Goal: Task Accomplishment & Management: Use online tool/utility

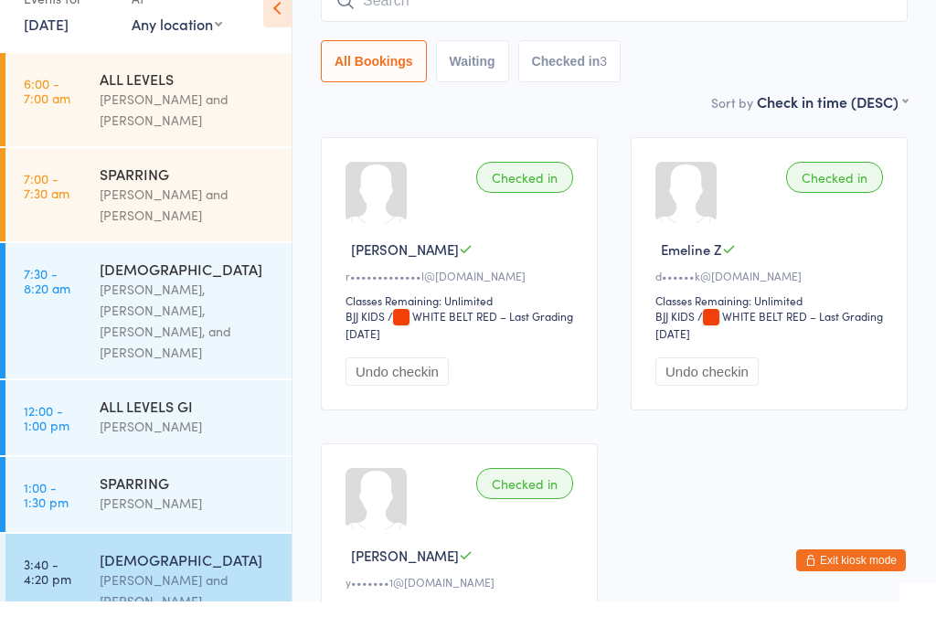
scroll to position [369, 0]
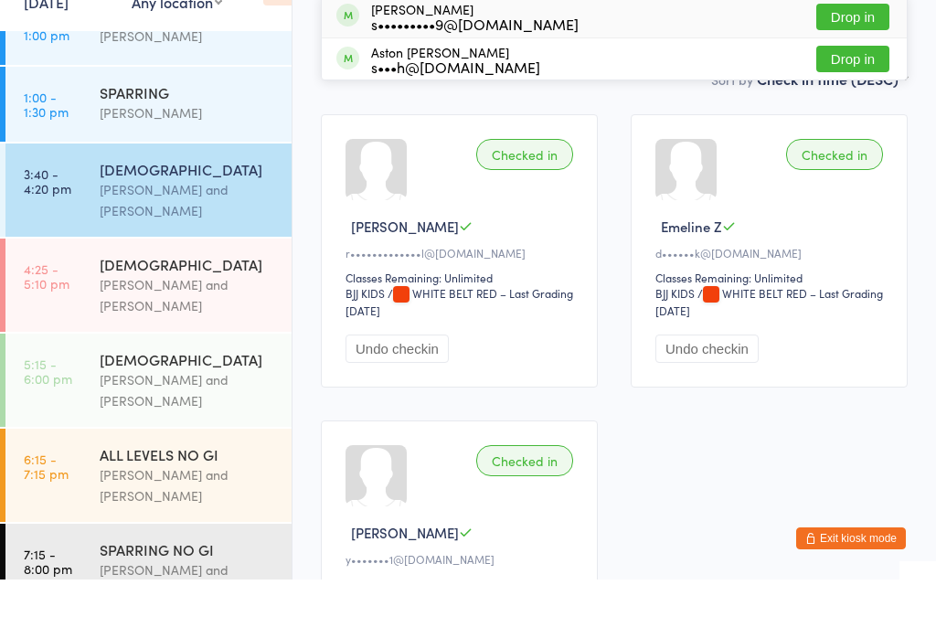
type input "Ern"
click at [403, 75] on div "s•••••••••9@gmail.com" at bounding box center [475, 82] width 208 height 15
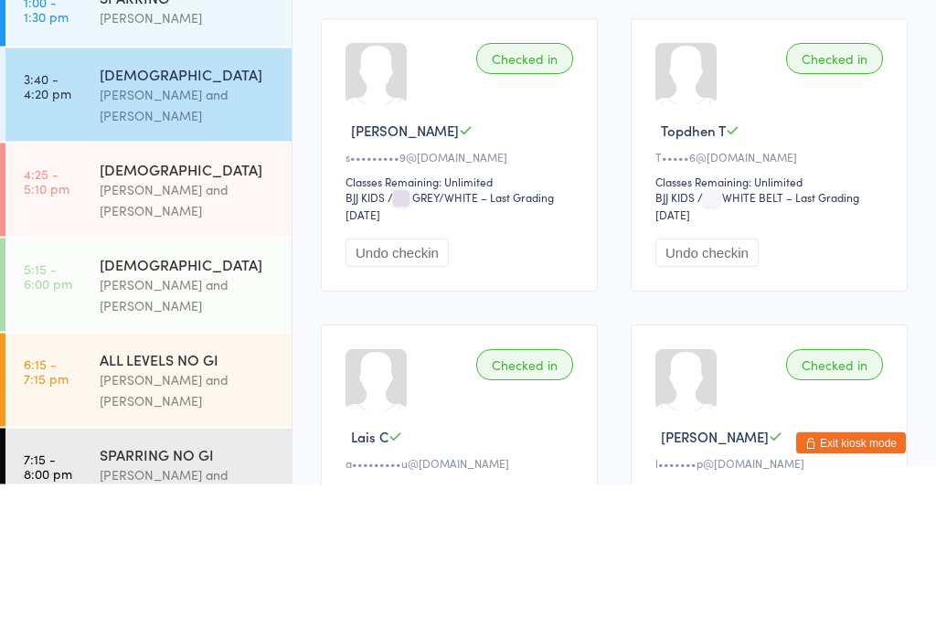
scroll to position [104, 0]
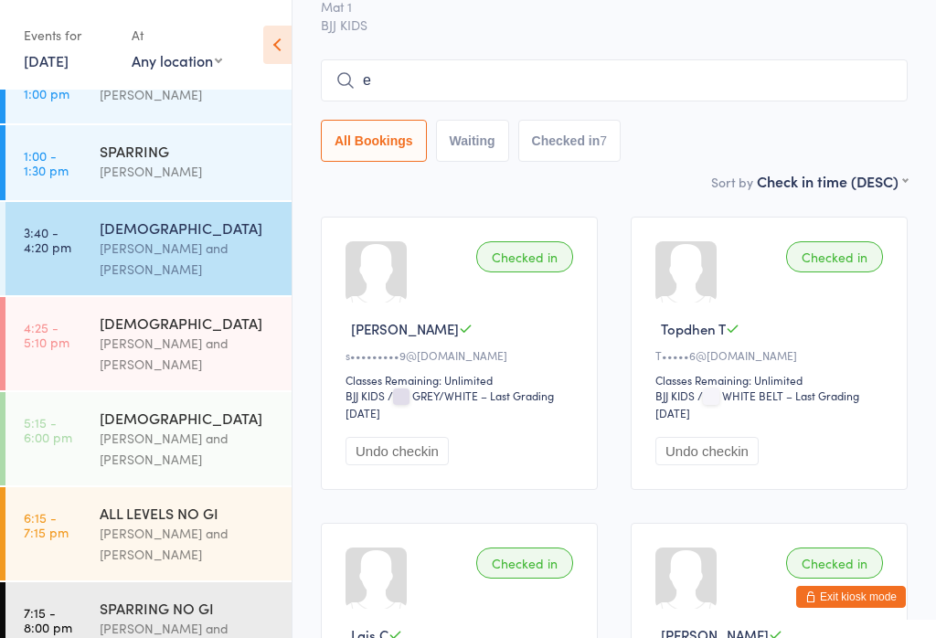
type input "ev"
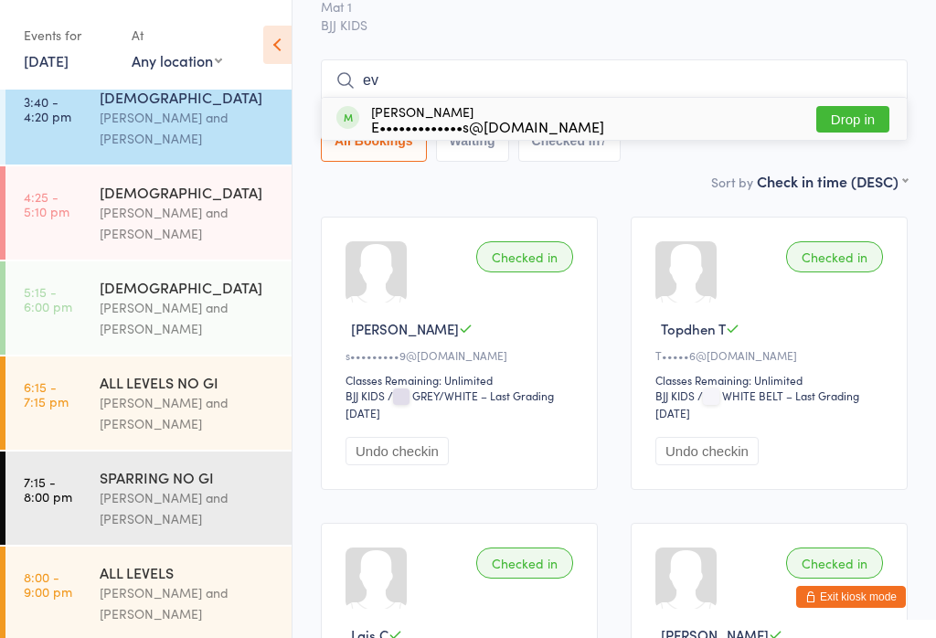
scroll to position [498, 0]
click at [101, 183] on div "10 - 15 YO" at bounding box center [188, 193] width 176 height 20
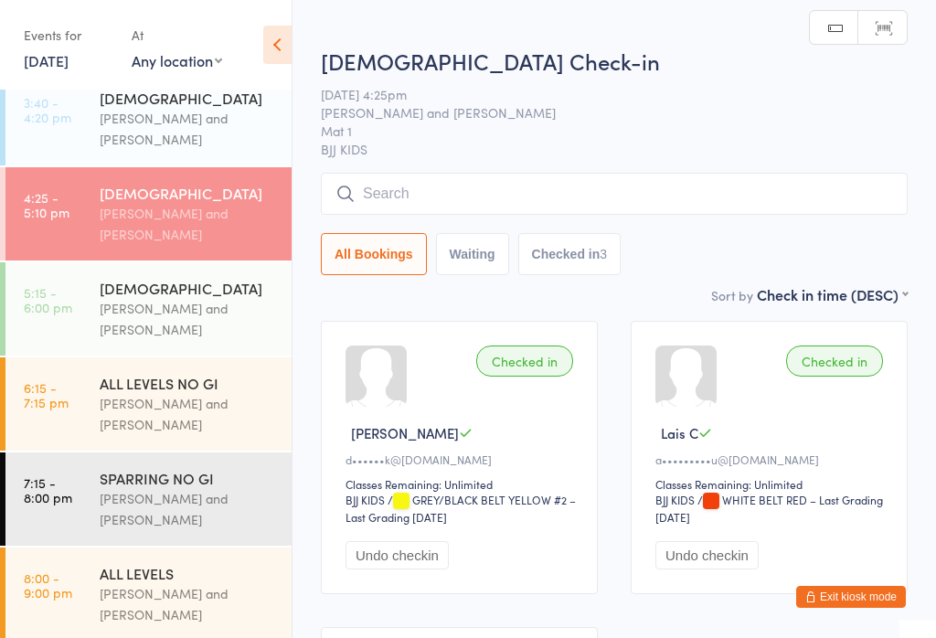
click at [407, 200] on input "search" at bounding box center [614, 194] width 587 height 42
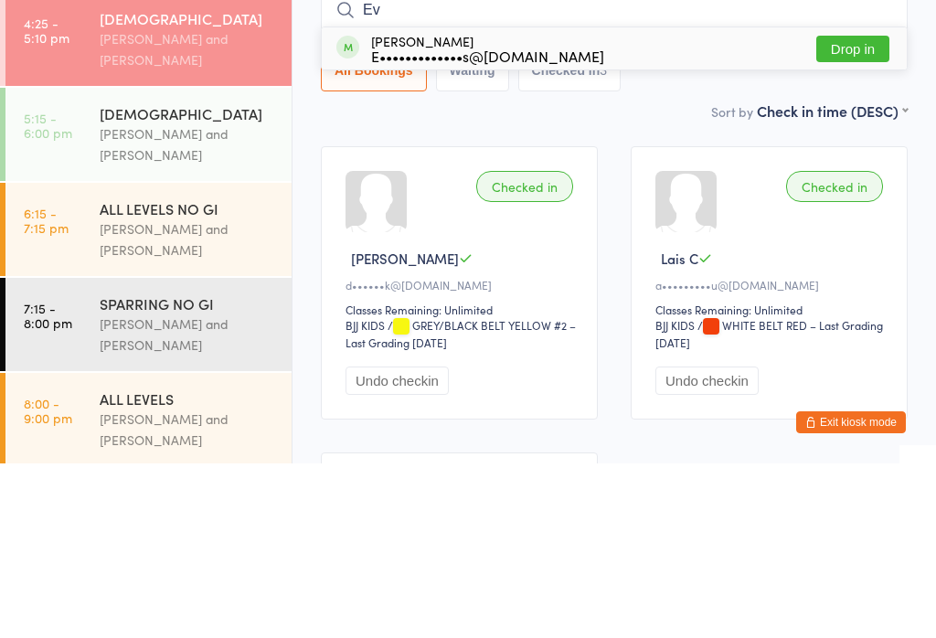
type input "Ev"
click at [865, 210] on button "Drop in" at bounding box center [853, 223] width 73 height 27
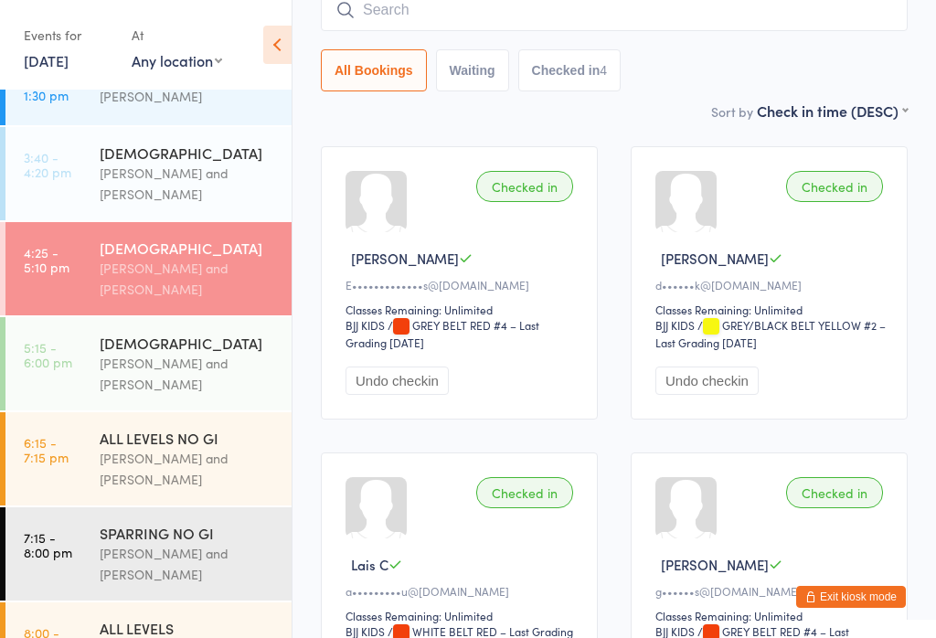
scroll to position [448, 0]
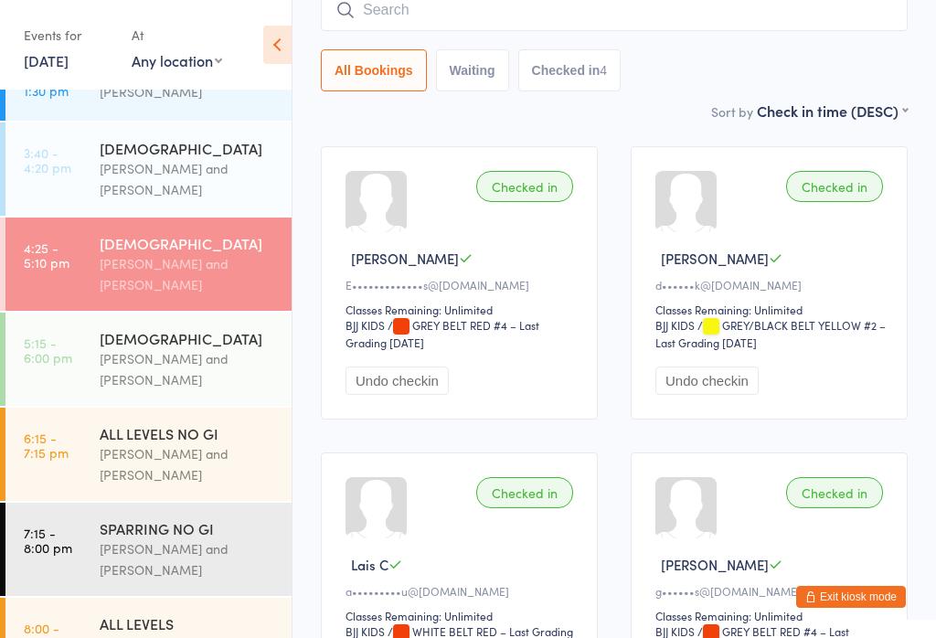
click at [206, 189] on div "3 - 5 yo Otamar Barreto and Marcelo Gomide" at bounding box center [196, 169] width 192 height 93
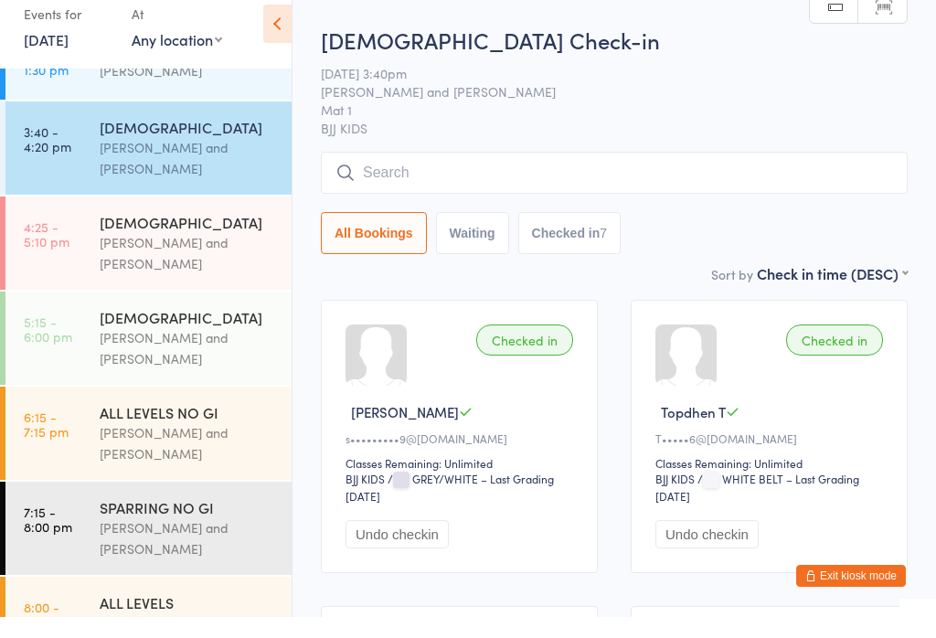
scroll to position [21, 0]
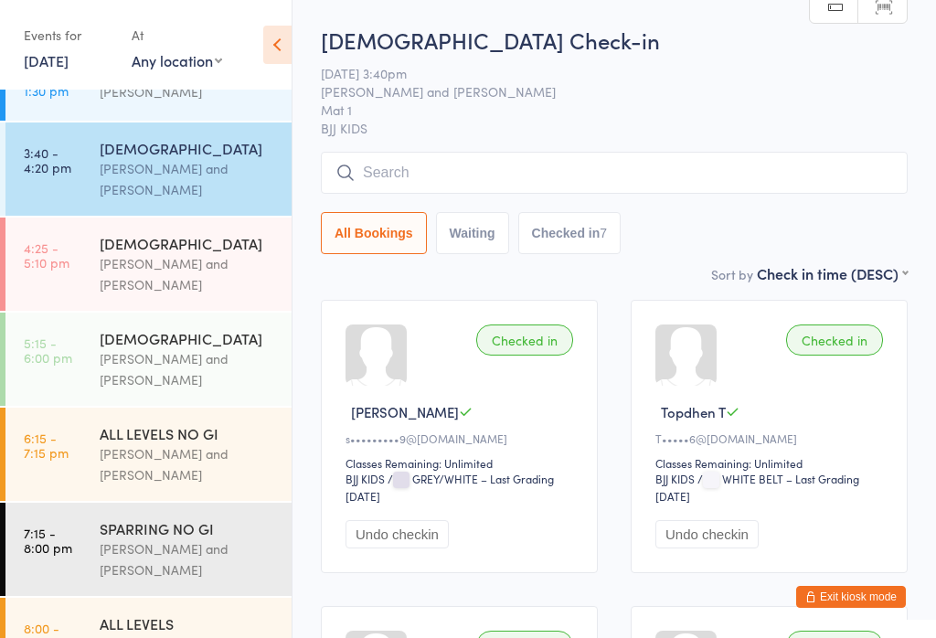
click at [412, 535] on button "Undo checkin" at bounding box center [397, 534] width 103 height 28
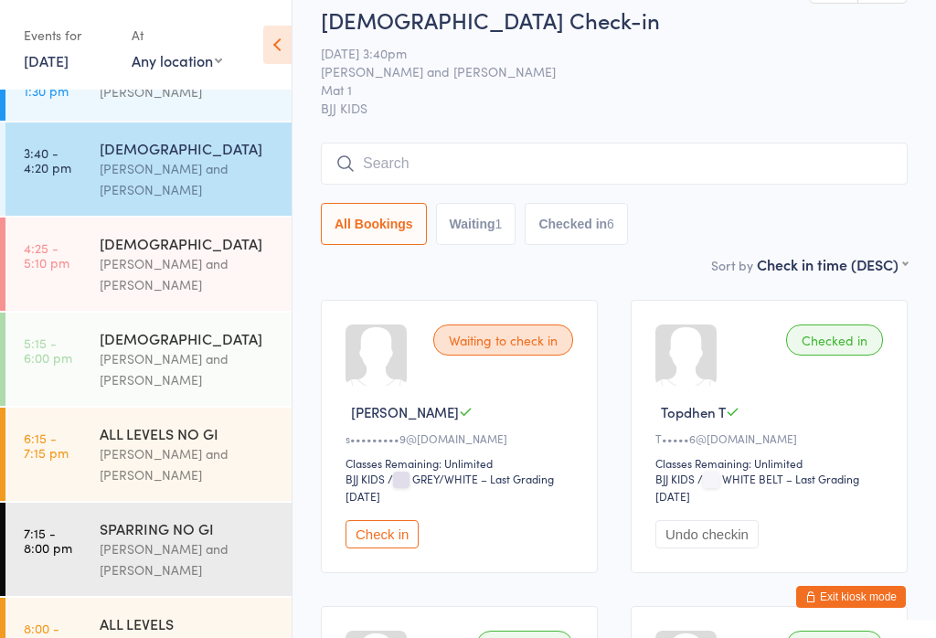
click at [214, 234] on div "[DEMOGRAPHIC_DATA]" at bounding box center [188, 243] width 176 height 20
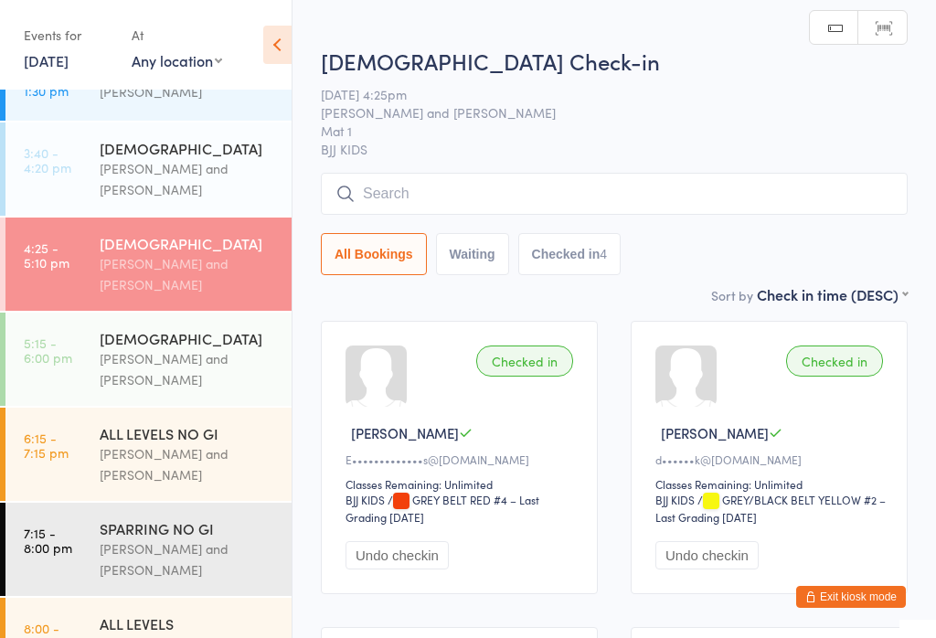
click at [444, 207] on input "search" at bounding box center [614, 194] width 587 height 42
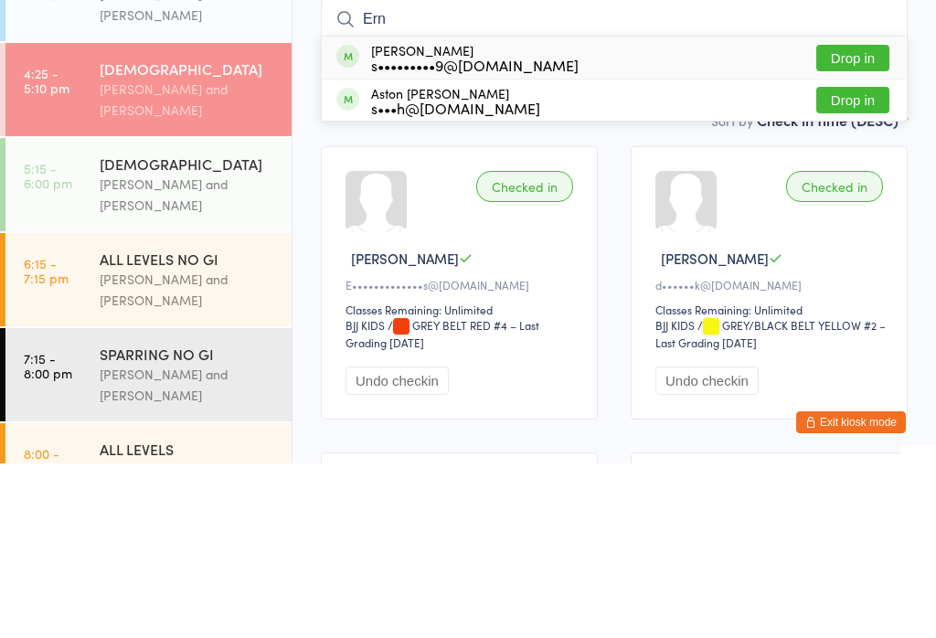
type input "Ern"
click at [400, 232] on div "s•••••••••9@gmail.com" at bounding box center [475, 239] width 208 height 15
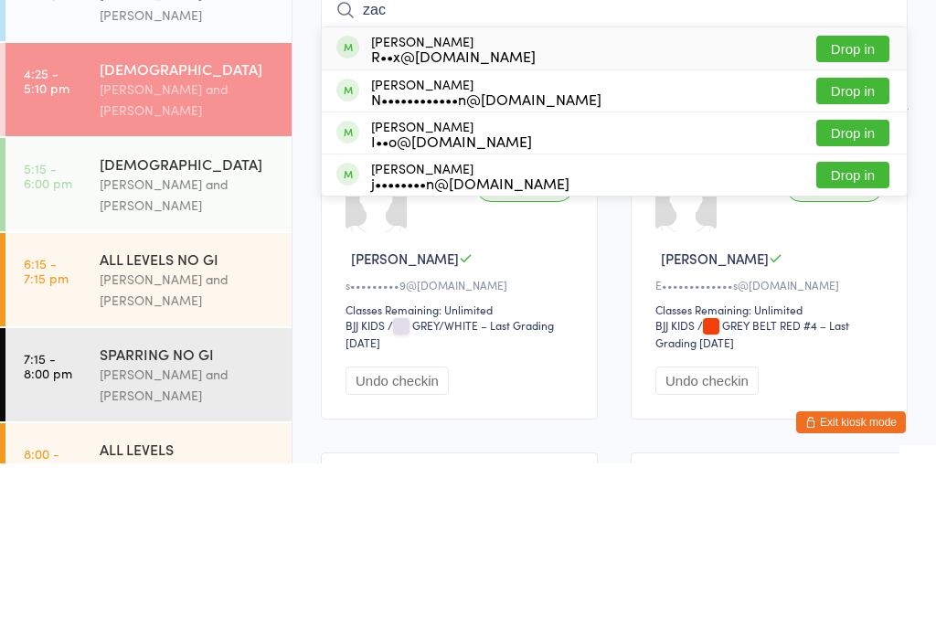
type input "zac"
click at [856, 210] on button "Drop in" at bounding box center [853, 223] width 73 height 27
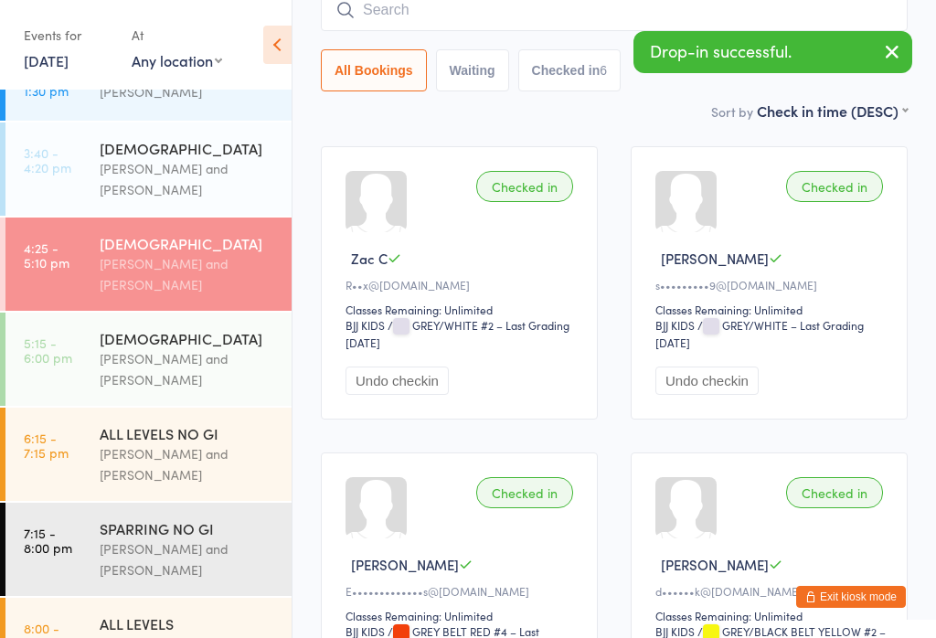
click at [520, 3] on input "search" at bounding box center [614, 10] width 587 height 42
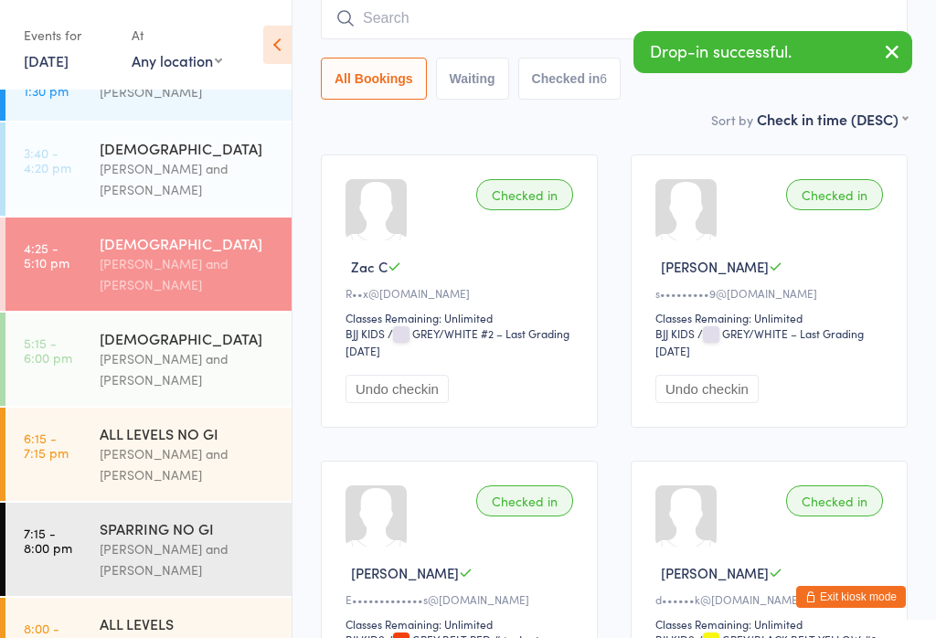
scroll to position [166, 0]
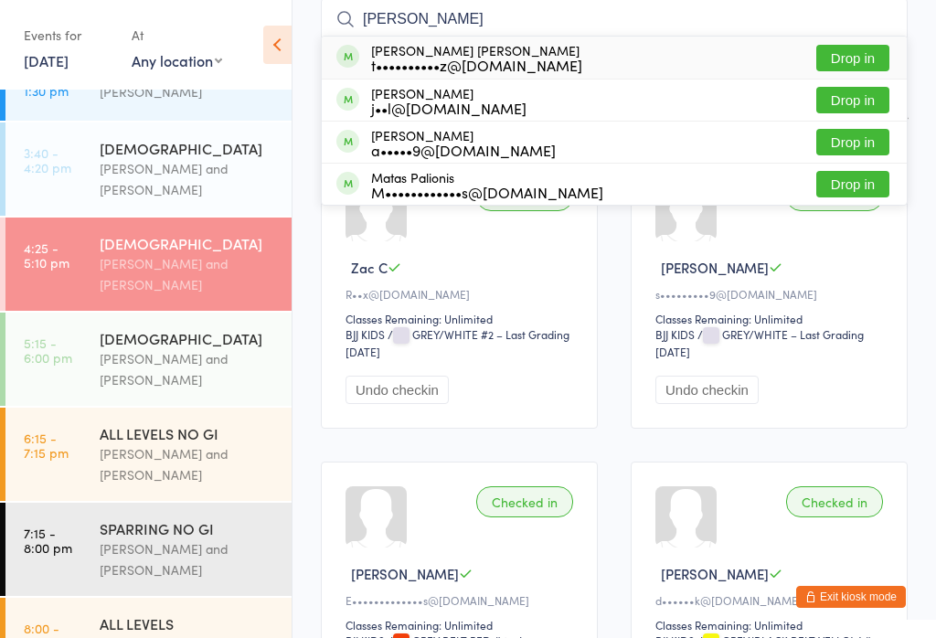
type input "Matheus"
click at [462, 49] on div "Matheus Juliao Ruiz de Oliveira t••••••••••z@hotmail.com" at bounding box center [476, 57] width 211 height 29
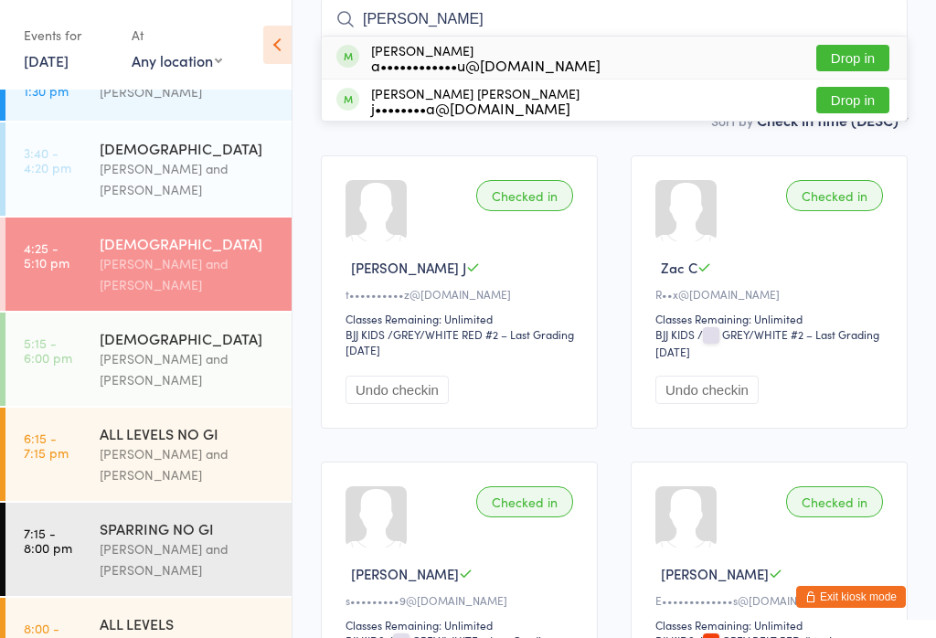
type input "pedro"
click at [861, 47] on button "Drop in" at bounding box center [853, 58] width 73 height 27
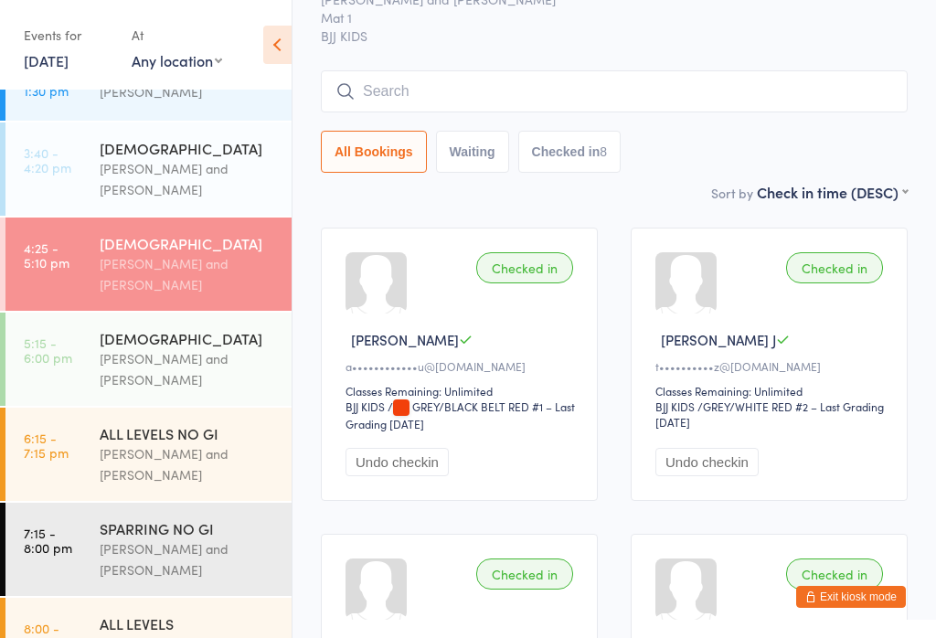
click at [748, 91] on input "search" at bounding box center [614, 91] width 587 height 42
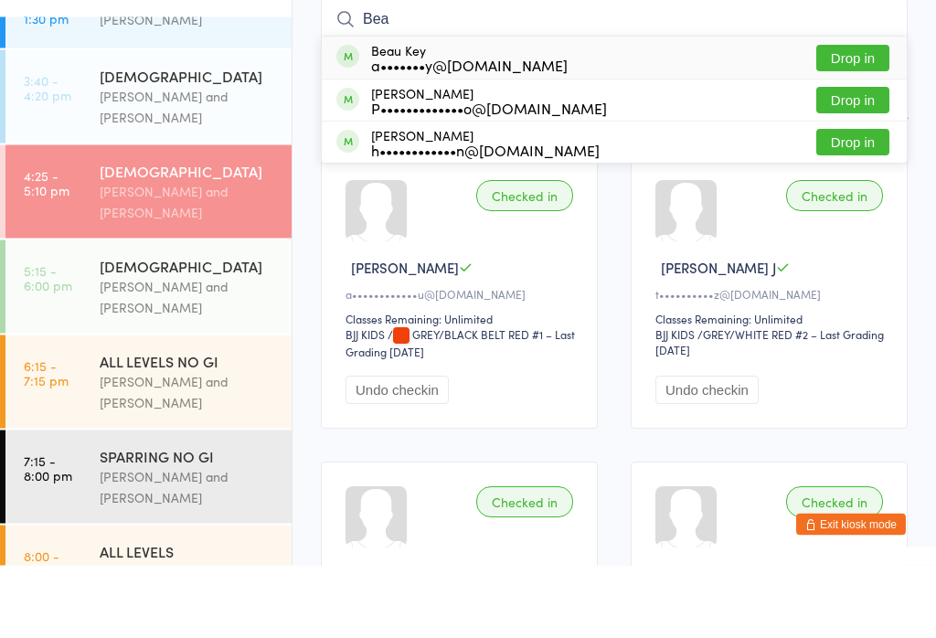
type input "Bea"
click at [868, 160] on button "Drop in" at bounding box center [853, 173] width 73 height 27
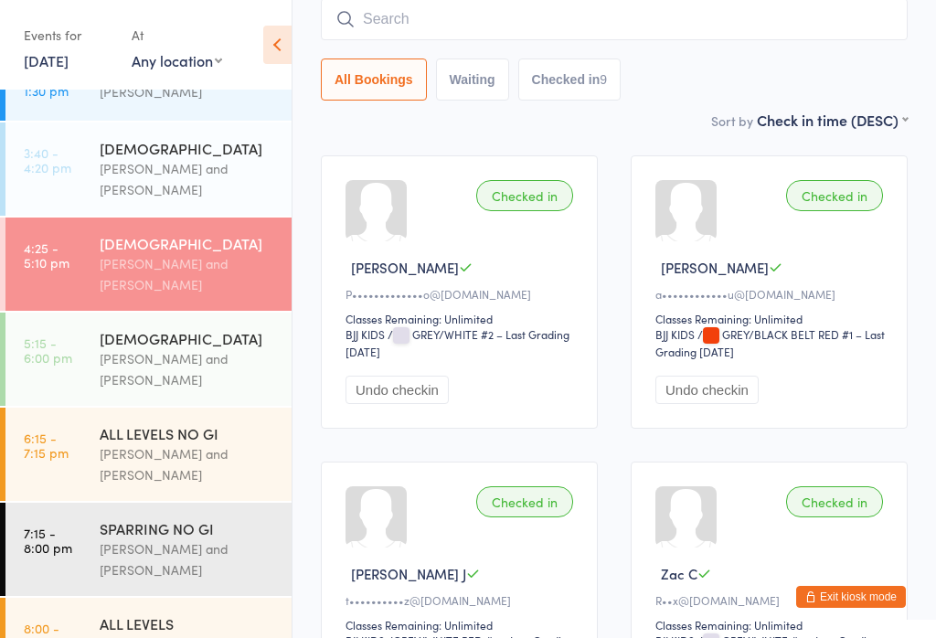
click at [434, 20] on input "search" at bounding box center [614, 19] width 587 height 42
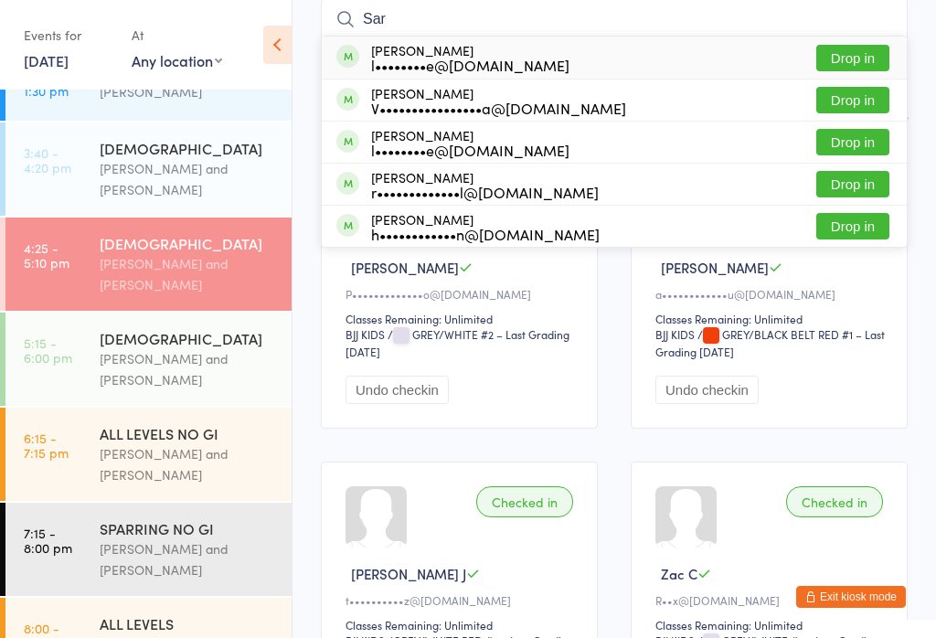
type input "Sar"
click at [866, 99] on button "Drop in" at bounding box center [853, 100] width 73 height 27
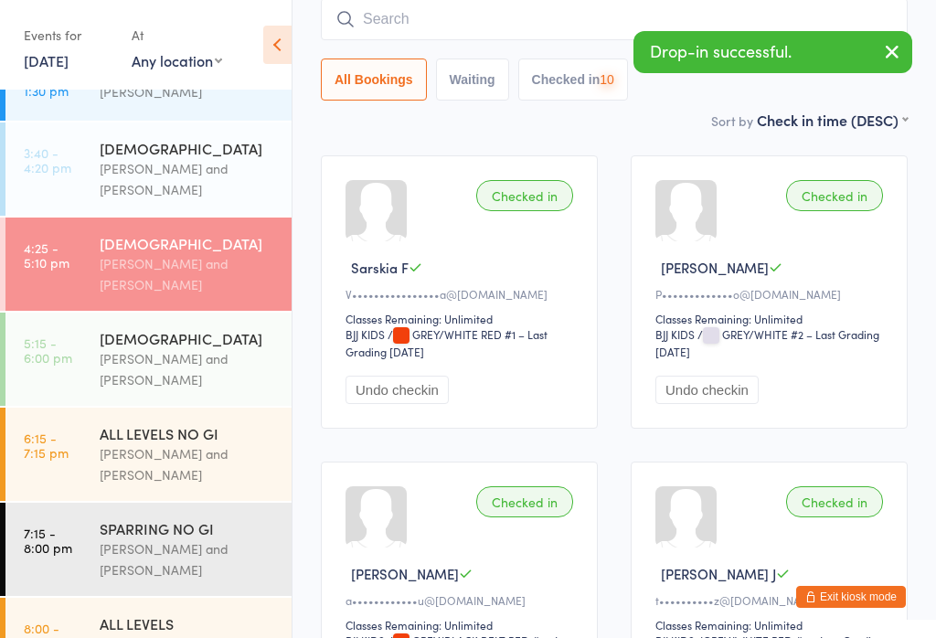
click at [451, 27] on input "search" at bounding box center [614, 19] width 587 height 42
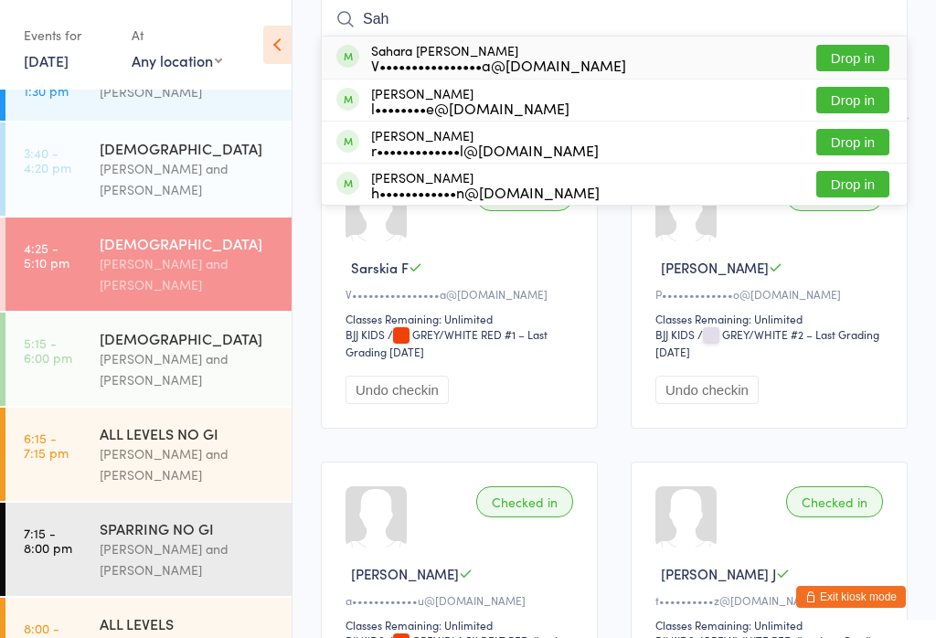
type input "Sah"
click at [560, 70] on div "V••••••••••••••••a@hotmail.com" at bounding box center [498, 65] width 255 height 15
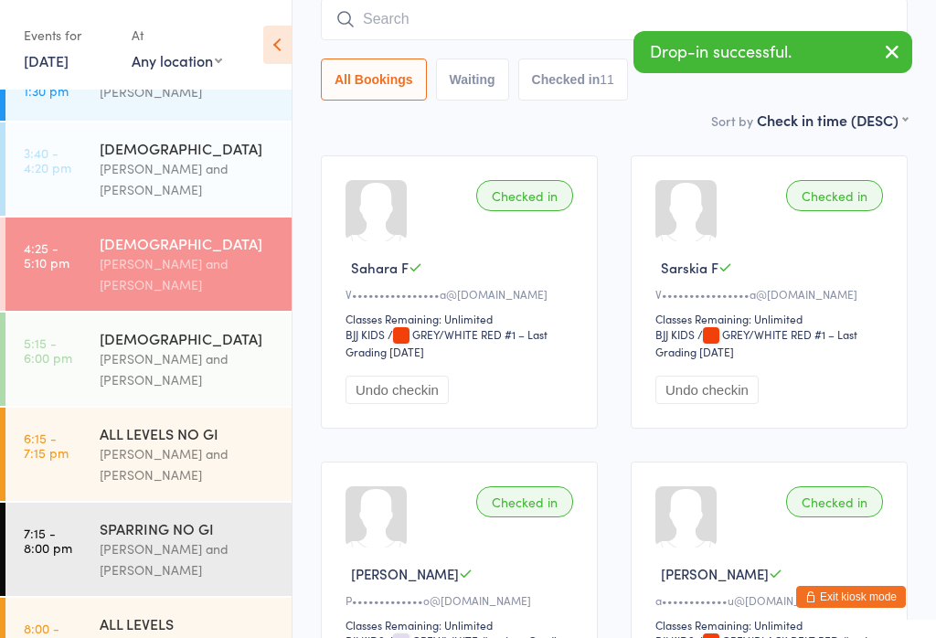
click at [535, 210] on div "Checked in" at bounding box center [524, 195] width 97 height 31
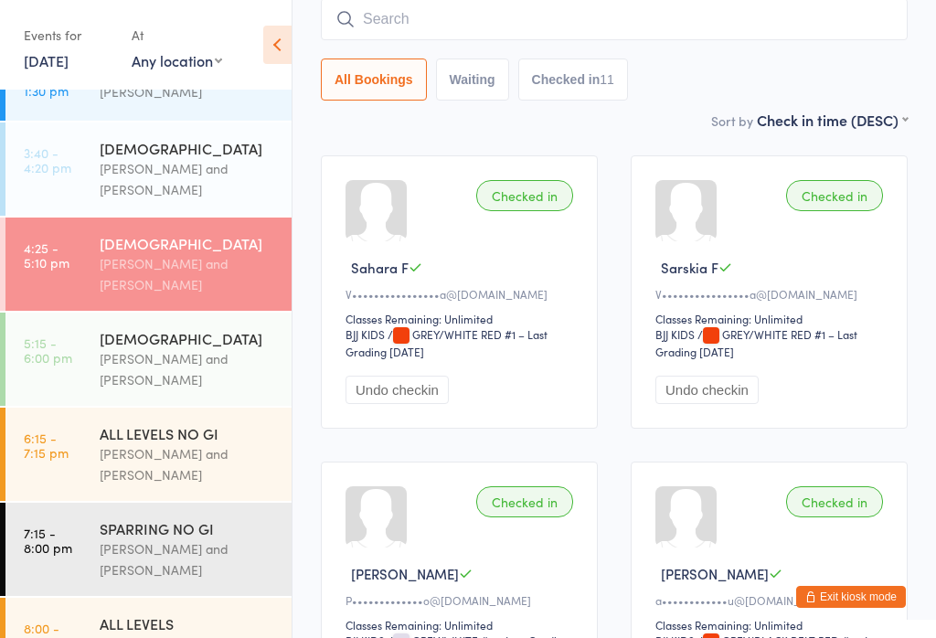
click at [536, 194] on div "Checked in" at bounding box center [524, 195] width 97 height 31
click at [849, 209] on div "Checked in" at bounding box center [834, 195] width 97 height 31
click at [835, 211] on div "Checked in" at bounding box center [834, 195] width 97 height 31
click at [541, 205] on div "Checked in" at bounding box center [524, 195] width 97 height 31
click at [839, 205] on div "Checked in" at bounding box center [834, 195] width 97 height 31
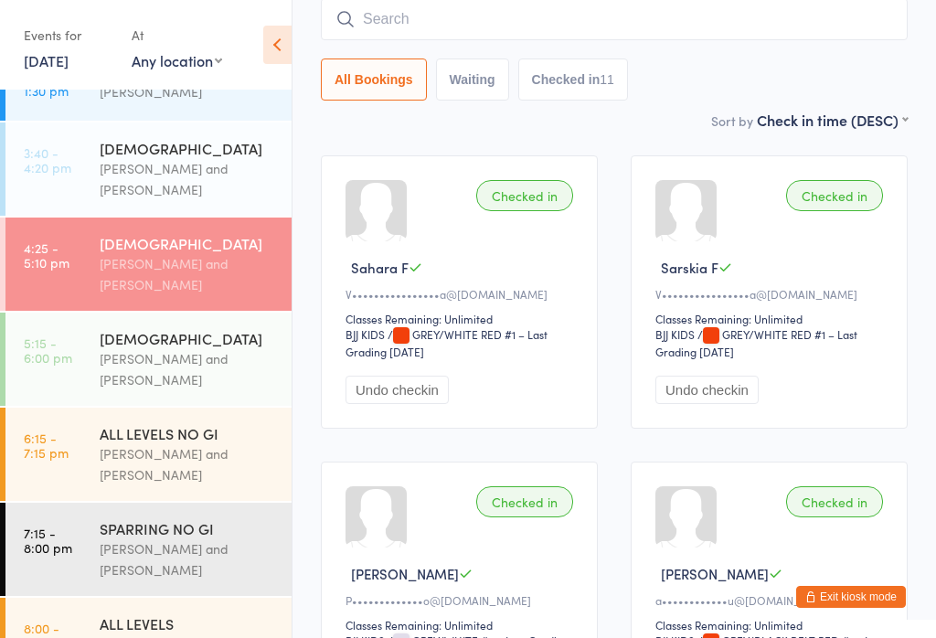
click at [538, 206] on div "Checked in" at bounding box center [524, 195] width 97 height 31
click at [846, 211] on div "Checked in" at bounding box center [834, 195] width 97 height 31
click at [542, 205] on div "Checked in" at bounding box center [524, 195] width 97 height 31
click at [413, 38] on input "search" at bounding box center [614, 19] width 587 height 42
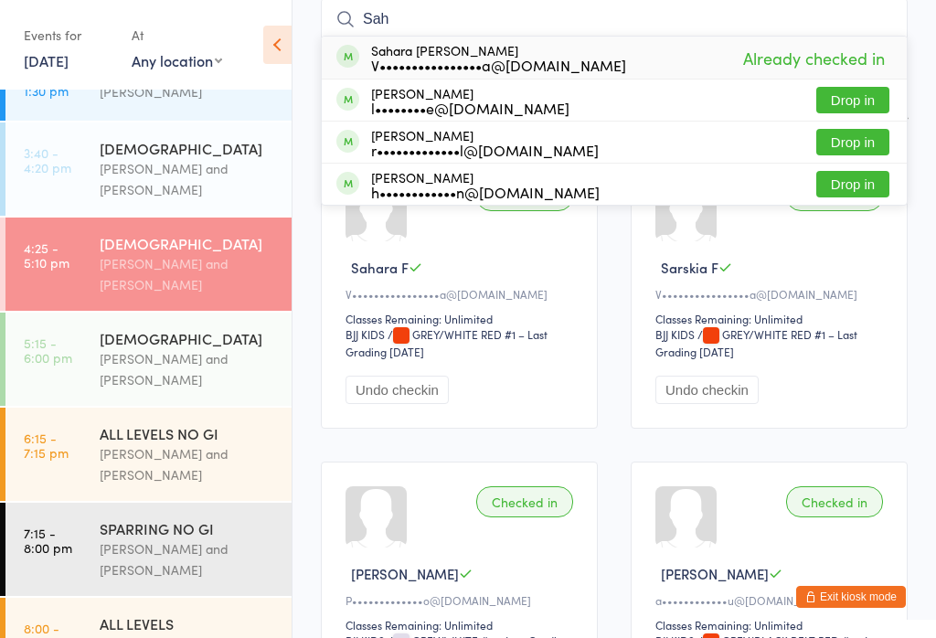
type input "Sah"
click at [555, 70] on div "V••••••••••••••••a@hotmail.com" at bounding box center [498, 65] width 255 height 15
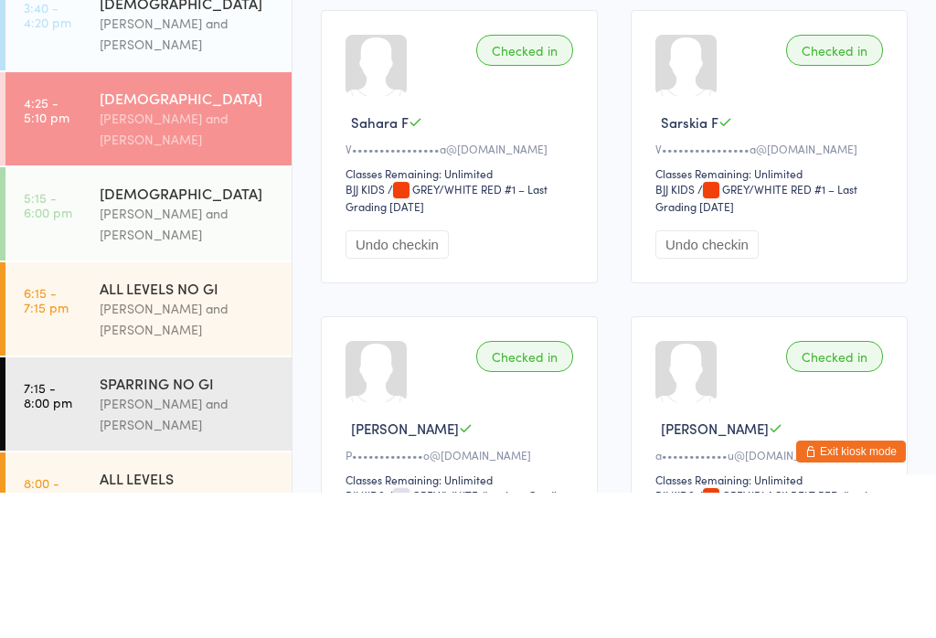
scroll to position [40, 0]
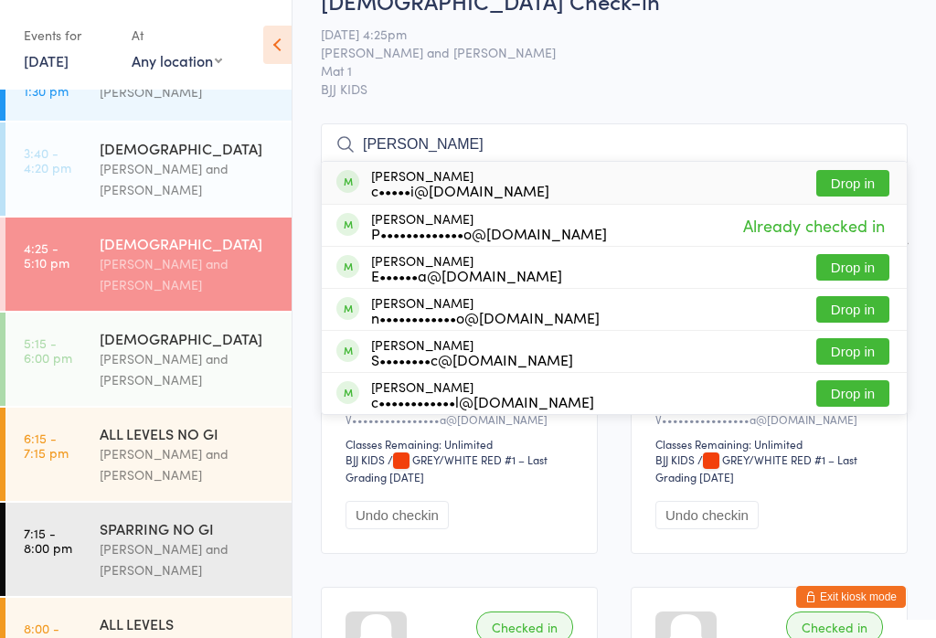
type input "julio"
click at [548, 189] on div "Julio Rigoti c•••••i@hotmail.com Drop in" at bounding box center [614, 183] width 585 height 42
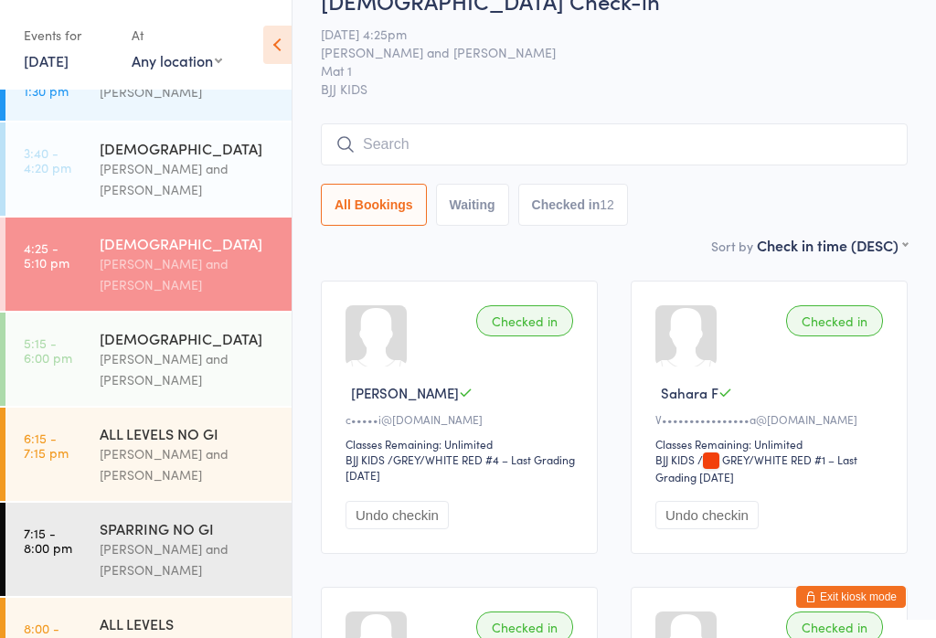
click at [379, 128] on input "search" at bounding box center [614, 144] width 587 height 42
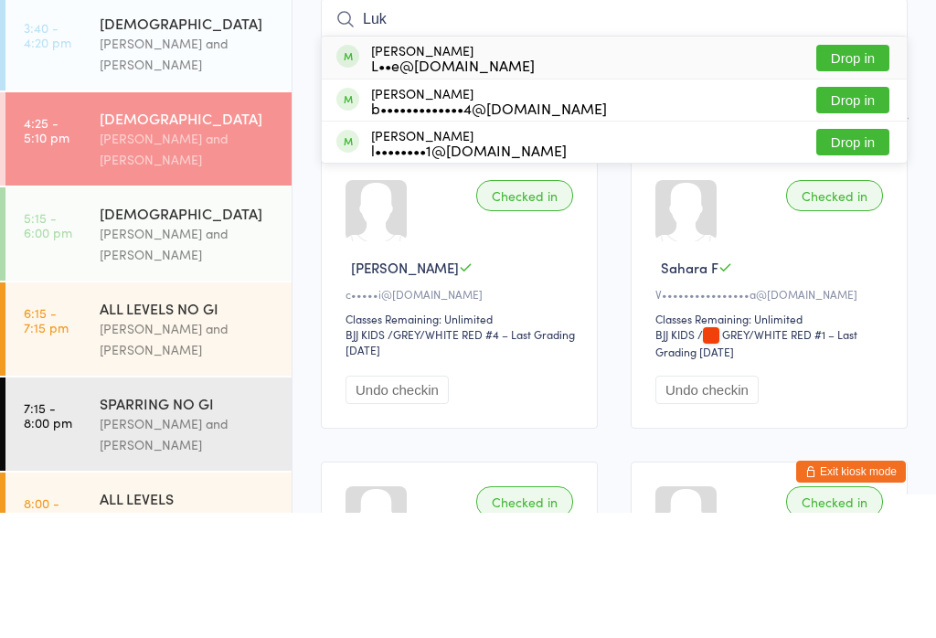
type input "Luk"
click at [837, 212] on button "Drop in" at bounding box center [853, 225] width 73 height 27
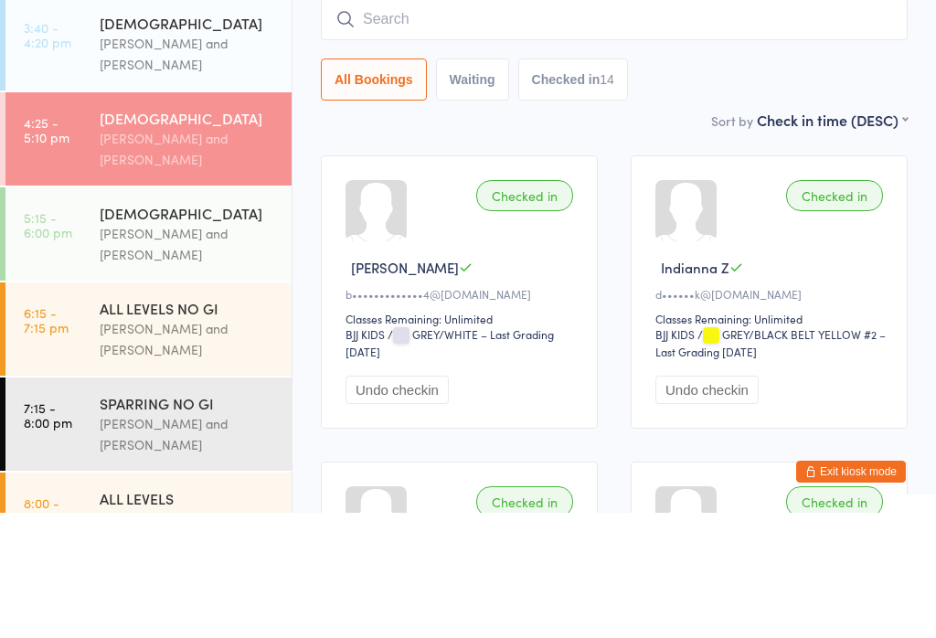
scroll to position [166, 0]
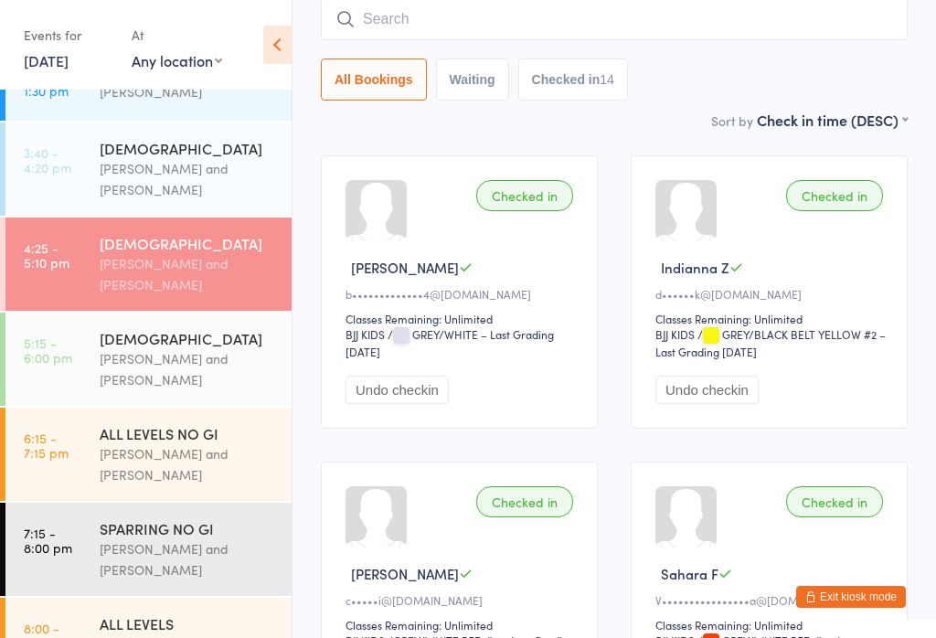
click at [116, 369] on div "[PERSON_NAME] and [PERSON_NAME]" at bounding box center [188, 369] width 176 height 42
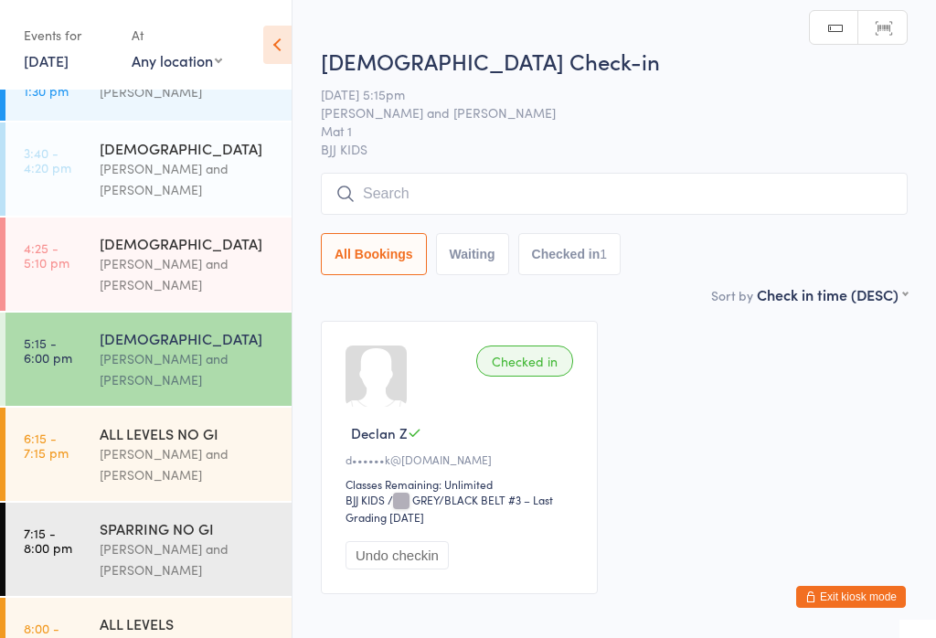
click at [380, 202] on input "search" at bounding box center [614, 194] width 587 height 42
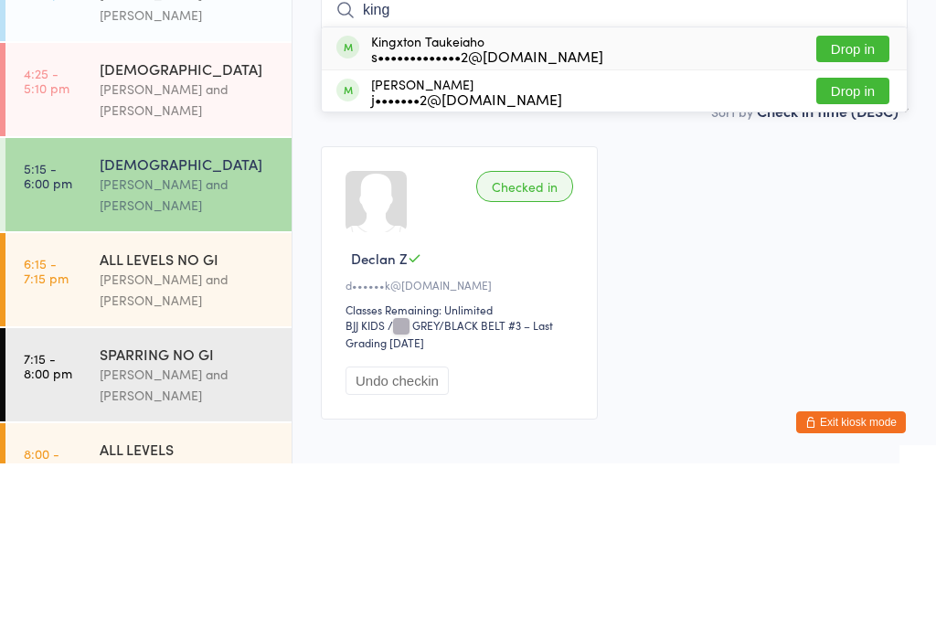
type input "king"
click at [401, 223] on div "s•••••••••••••2@[DOMAIN_NAME]" at bounding box center [487, 230] width 232 height 15
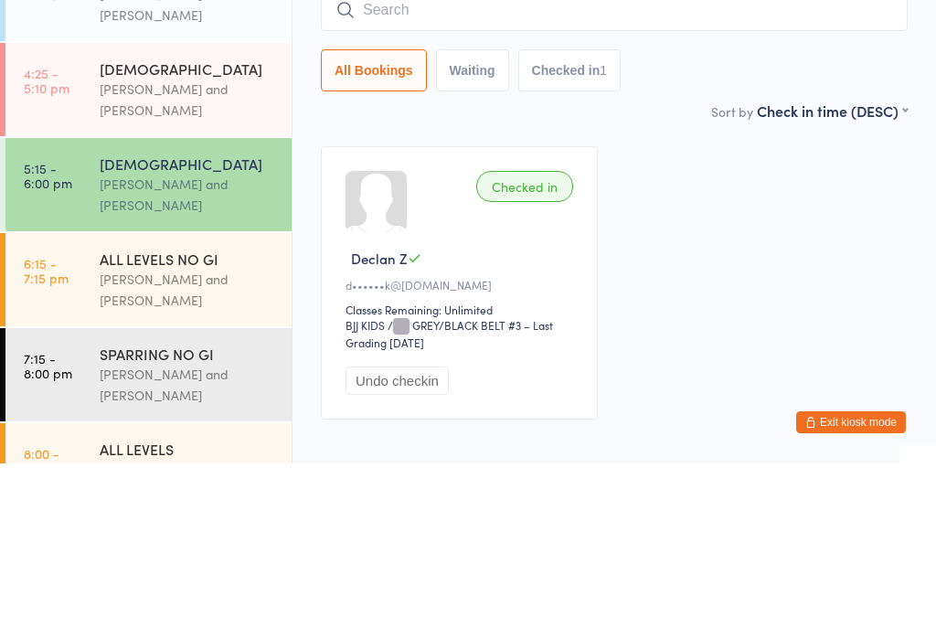
scroll to position [107, 0]
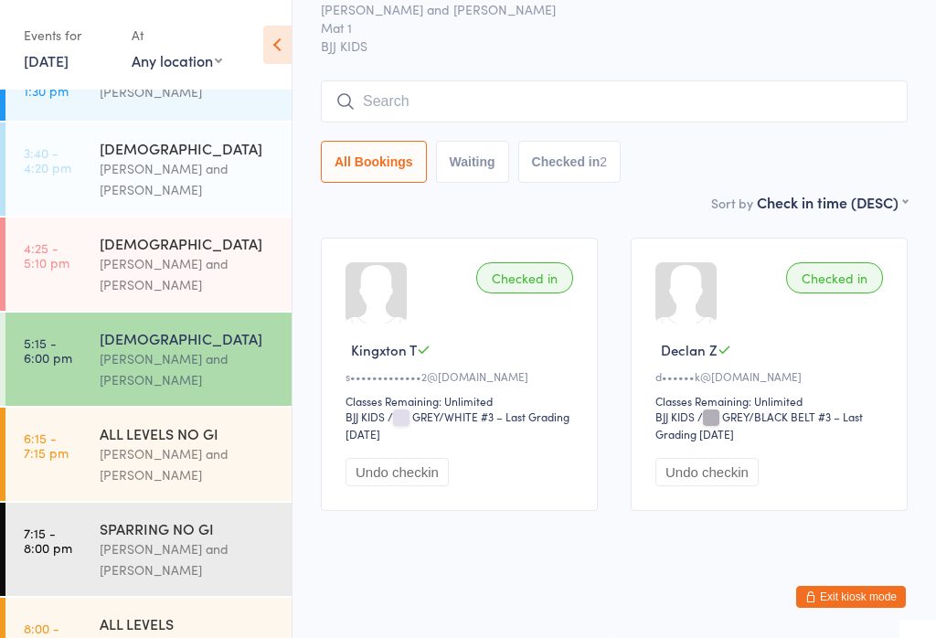
click at [569, 98] on input "search" at bounding box center [614, 101] width 587 height 42
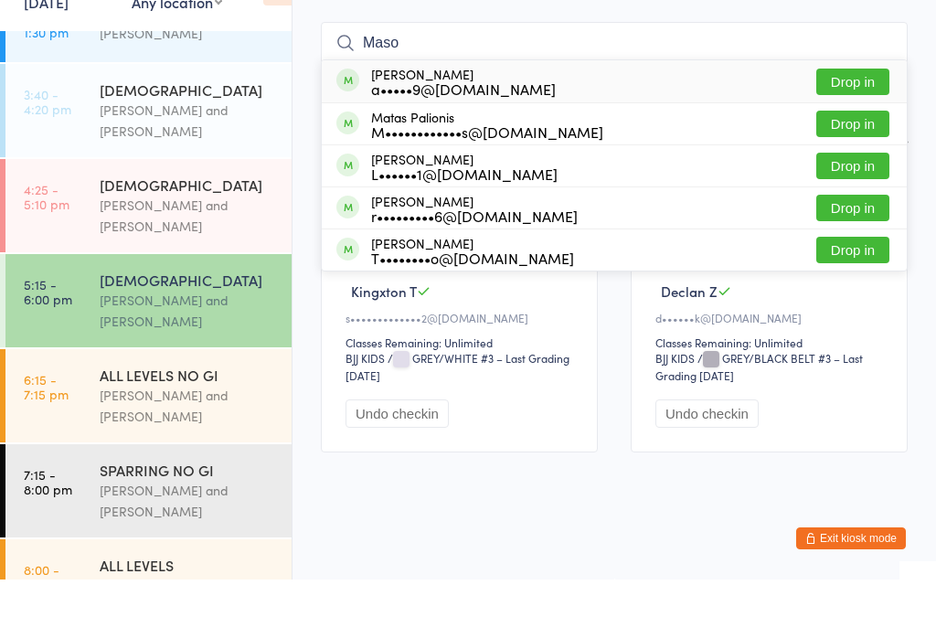
type input "Mason"
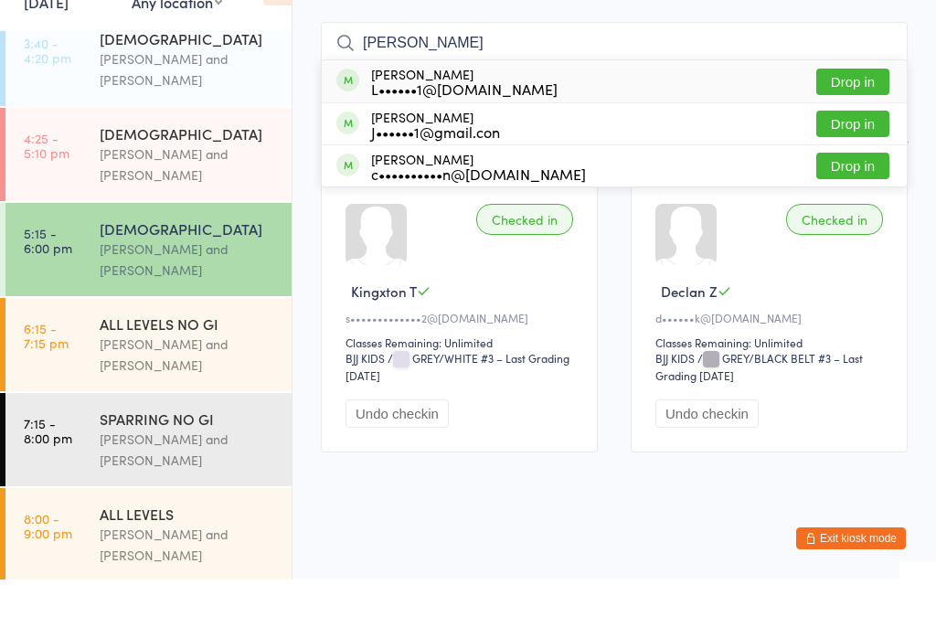
scroll to position [498, 0]
click at [193, 278] on div "[DEMOGRAPHIC_DATA]" at bounding box center [188, 288] width 176 height 20
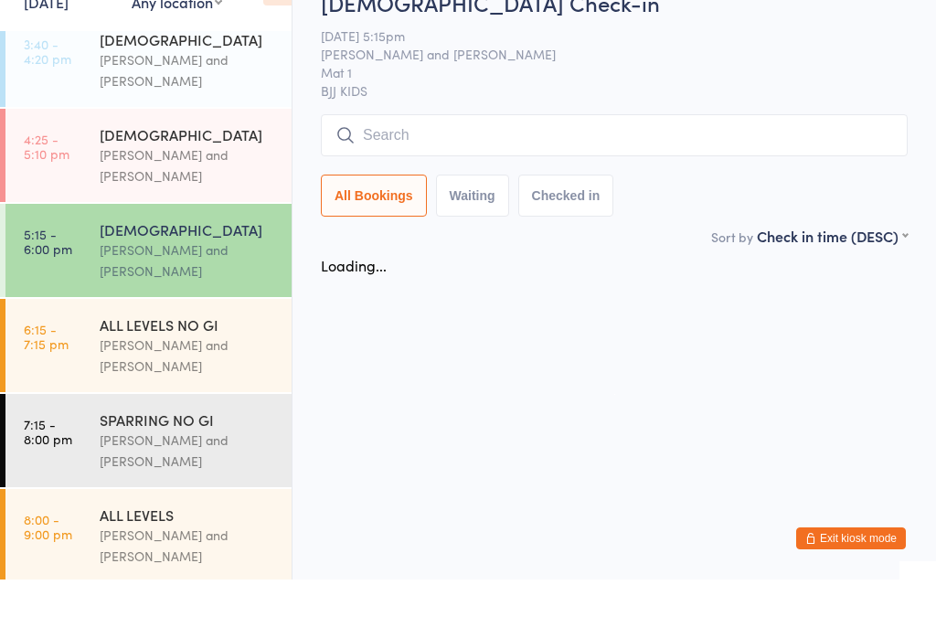
scroll to position [0, 0]
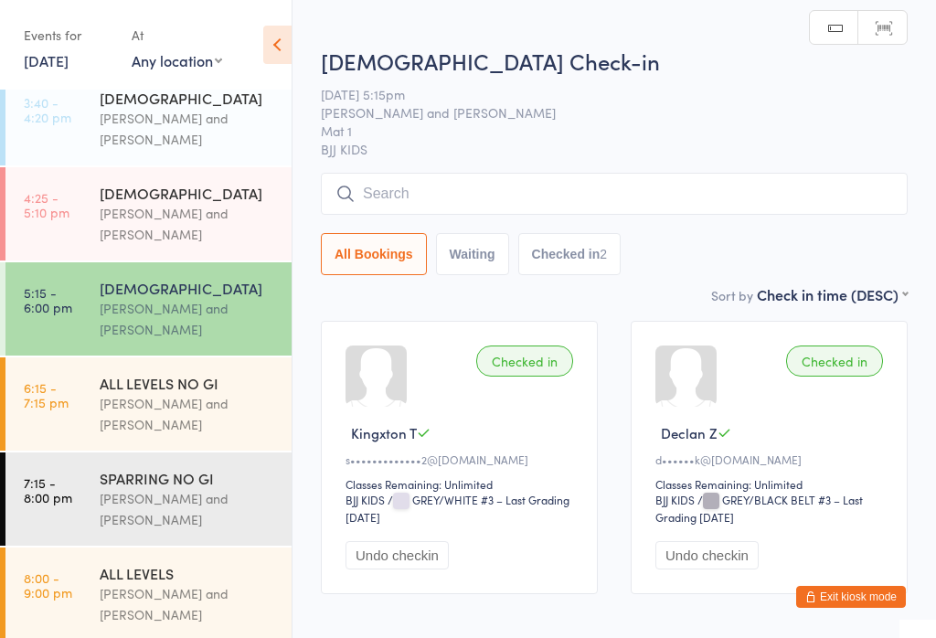
click at [500, 190] on input "search" at bounding box center [614, 194] width 587 height 42
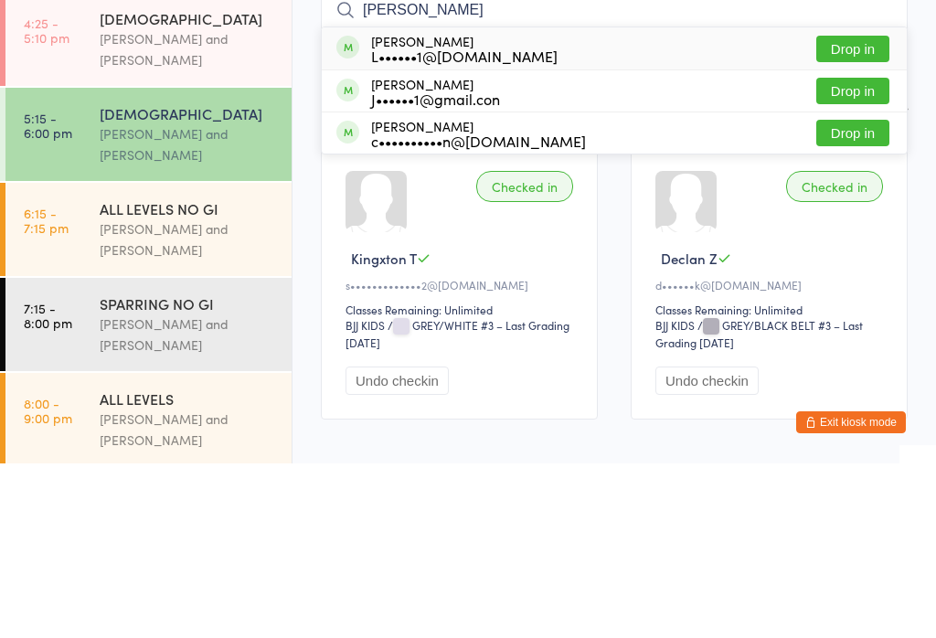
type input "Mason"
click at [532, 202] on div "Mason Mirabelli L••••••1@hotmail.com Drop in" at bounding box center [614, 223] width 585 height 42
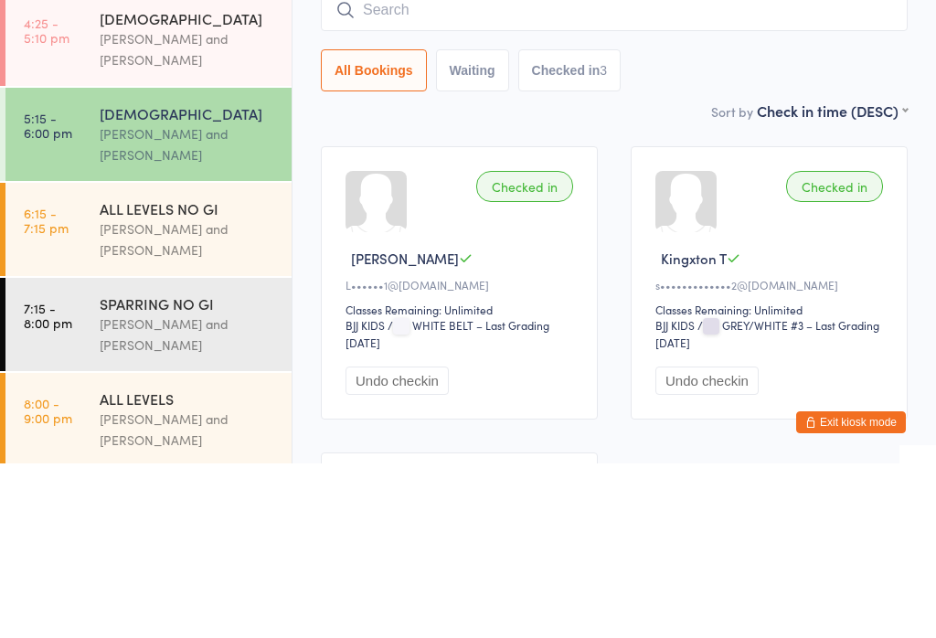
scroll to position [470, 0]
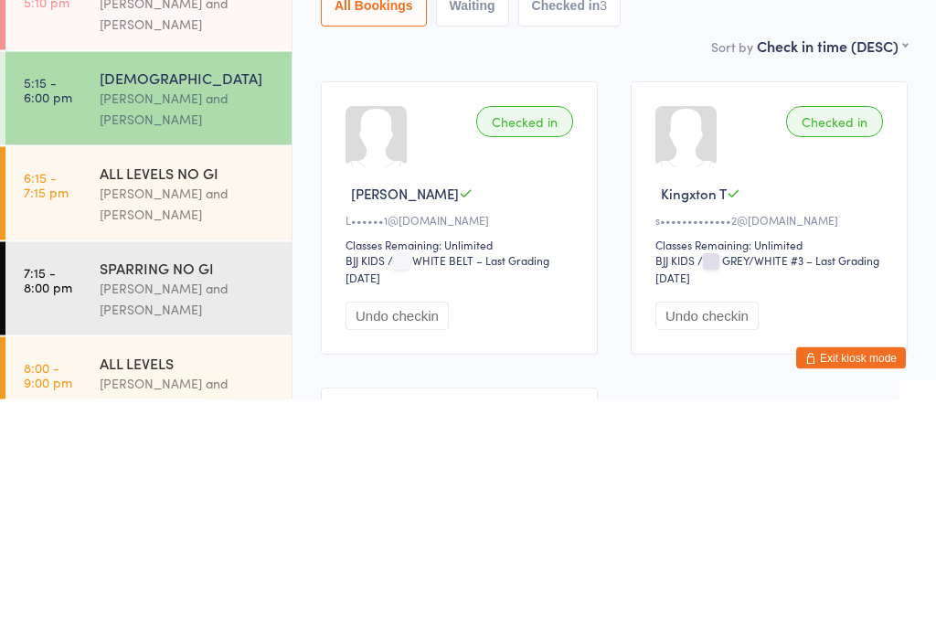
click at [530, 346] on div "Checked in" at bounding box center [524, 361] width 97 height 31
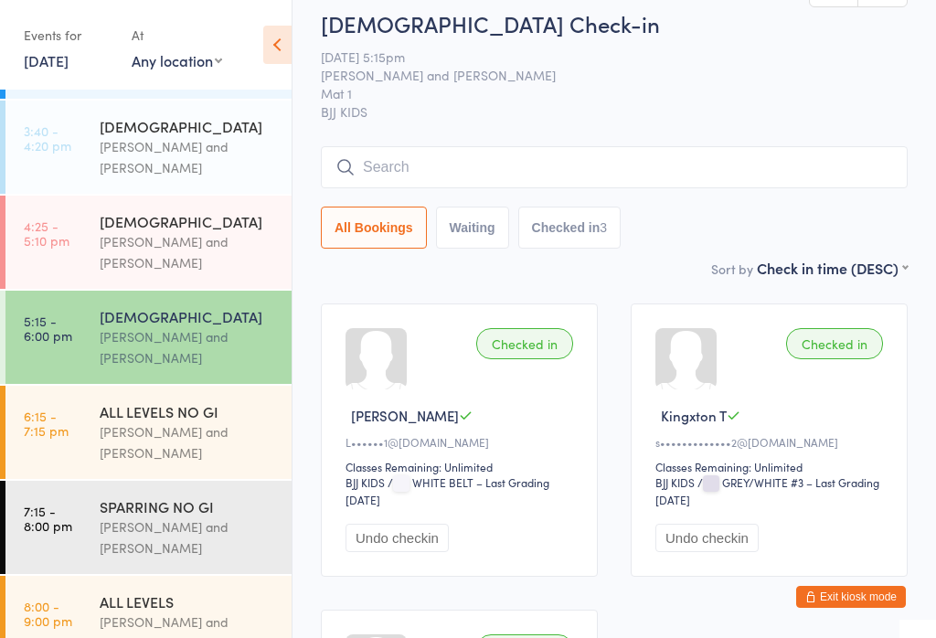
scroll to position [12, 0]
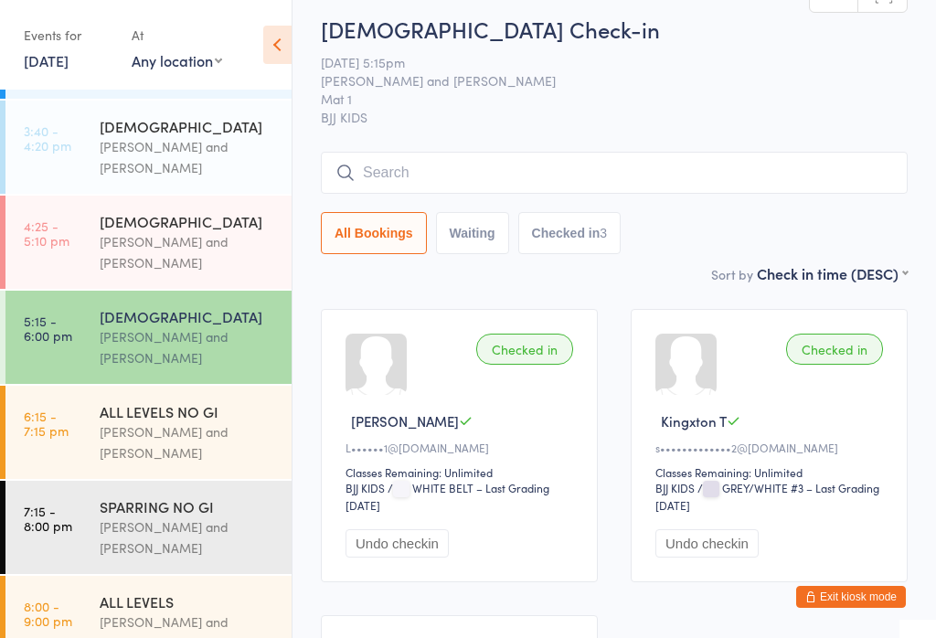
click at [579, 233] on button "Checked in 3" at bounding box center [570, 233] width 103 height 42
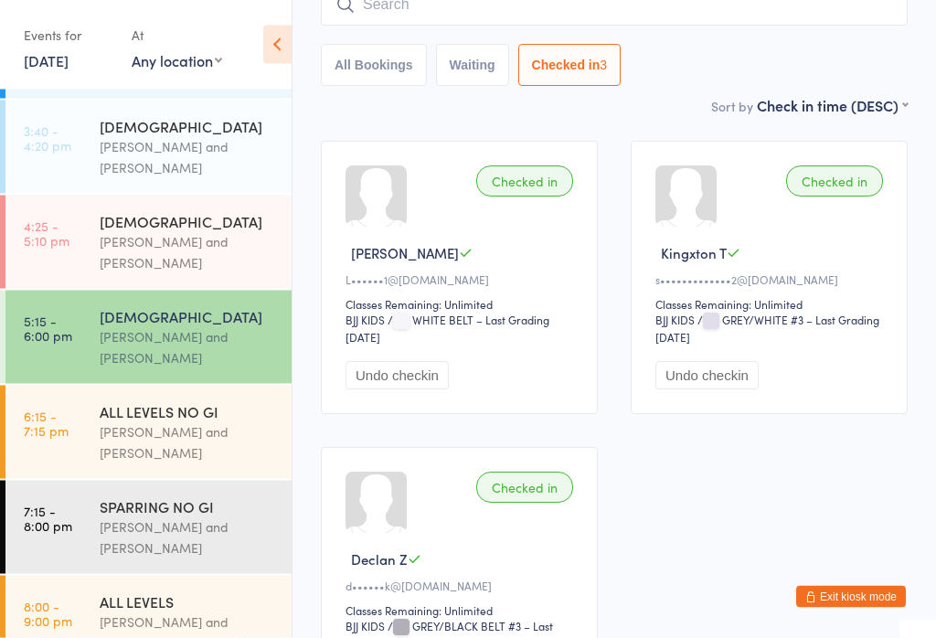
scroll to position [0, 0]
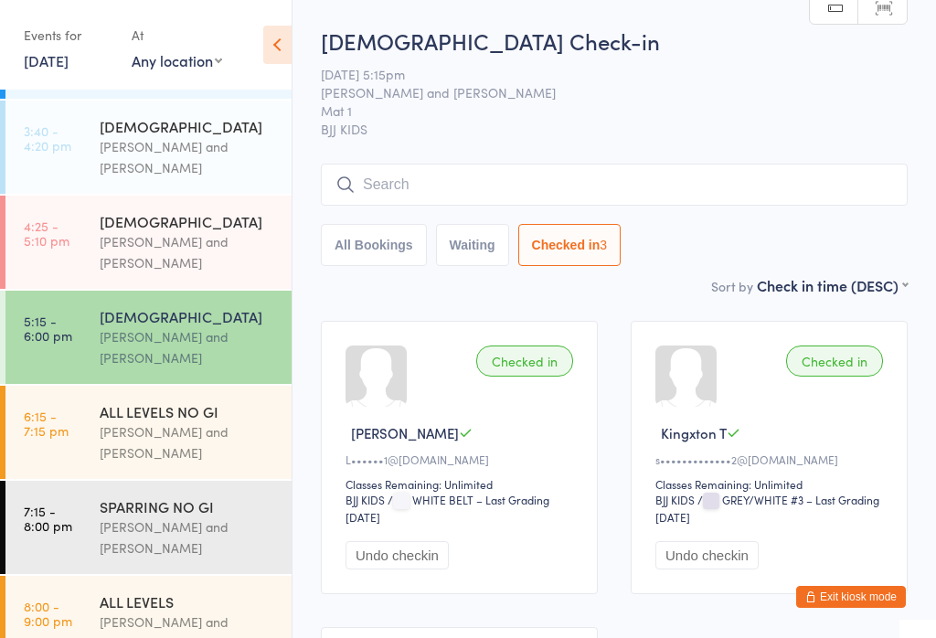
click at [399, 187] on input "search" at bounding box center [614, 185] width 587 height 42
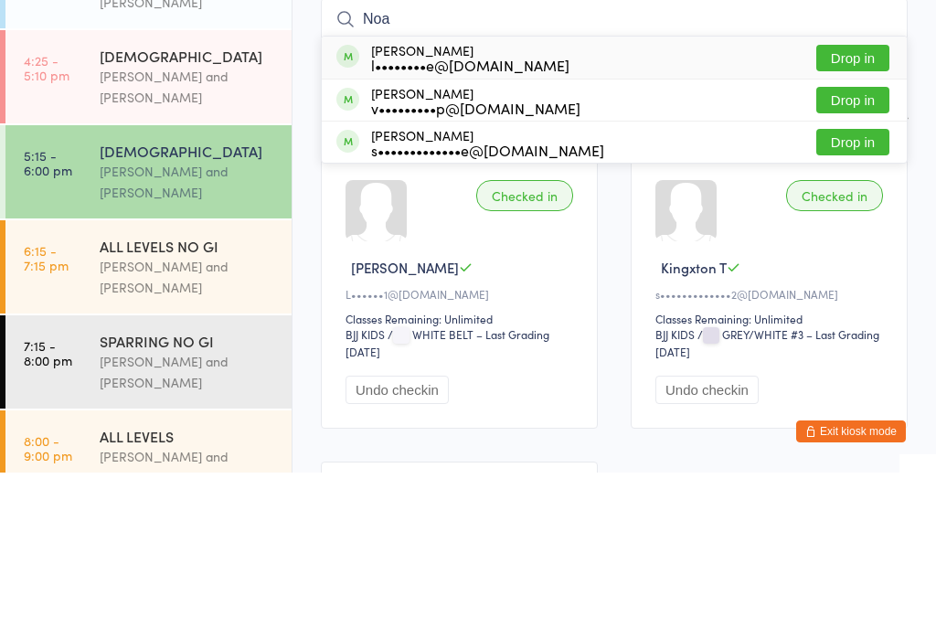
type input "Noa"
click at [856, 210] on button "Drop in" at bounding box center [853, 223] width 73 height 27
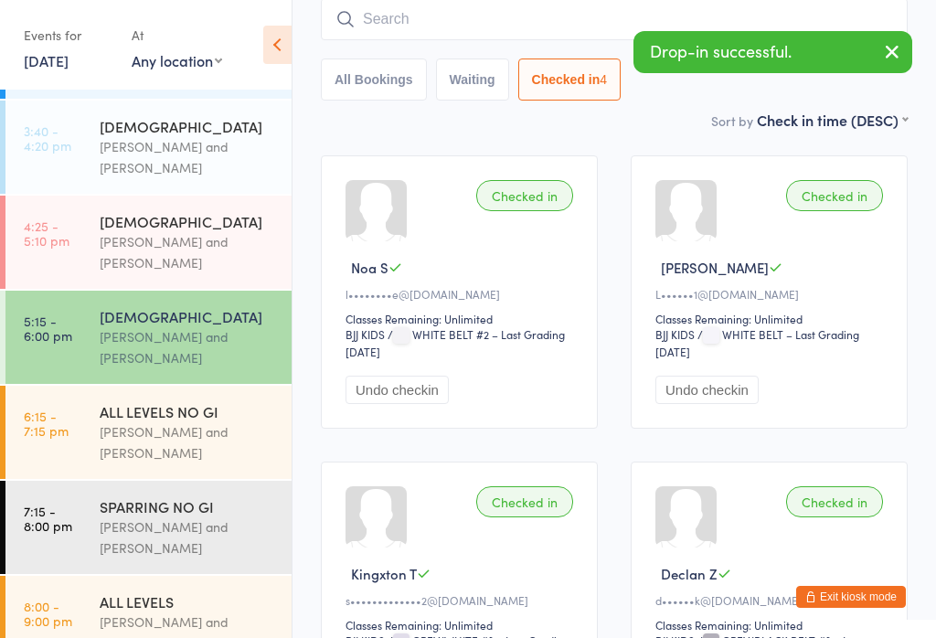
click at [395, 18] on input "search" at bounding box center [614, 19] width 587 height 42
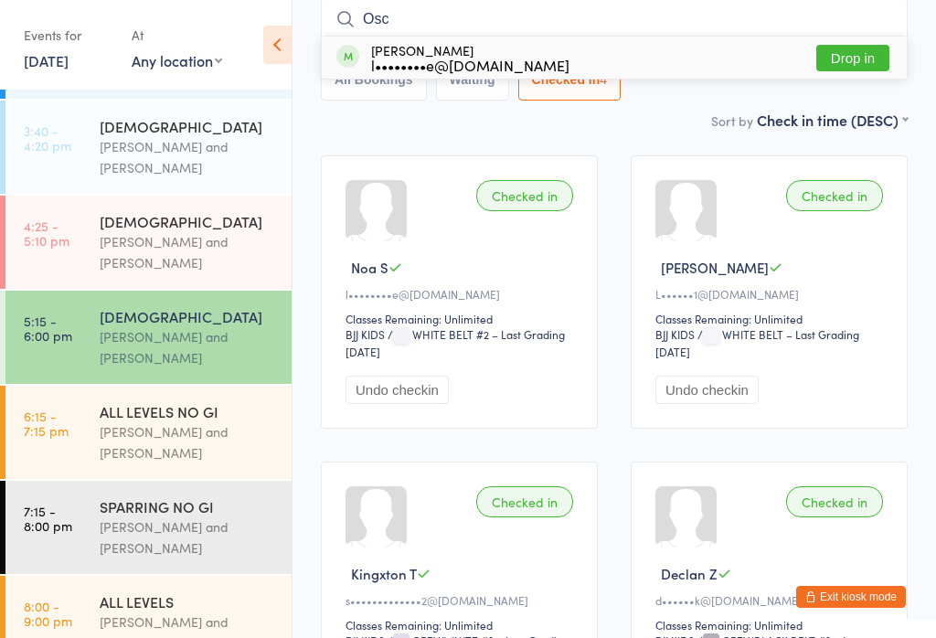
type input "Osc"
click at [846, 68] on button "Drop in" at bounding box center [853, 58] width 73 height 27
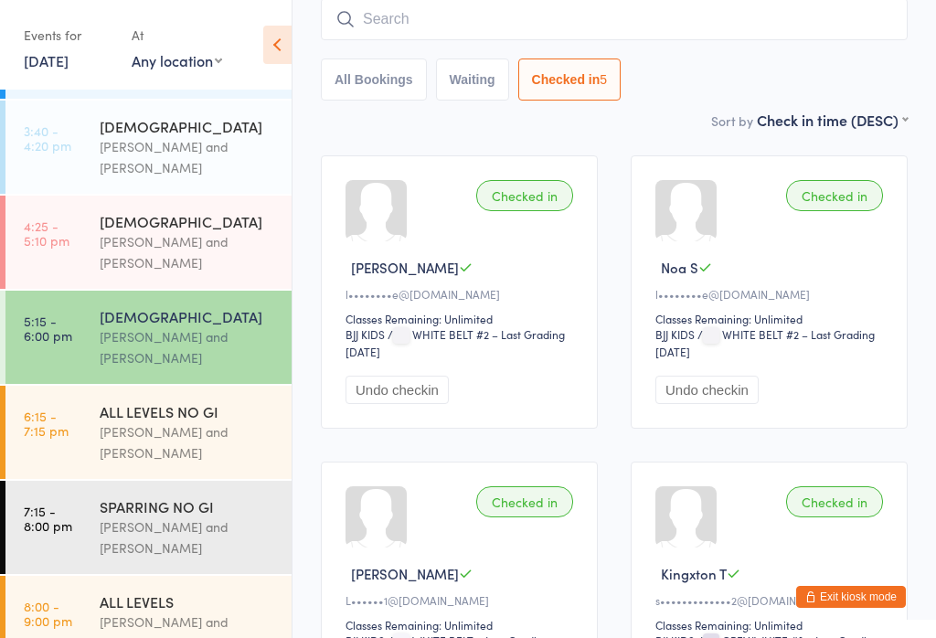
click at [676, 28] on input "search" at bounding box center [614, 19] width 587 height 42
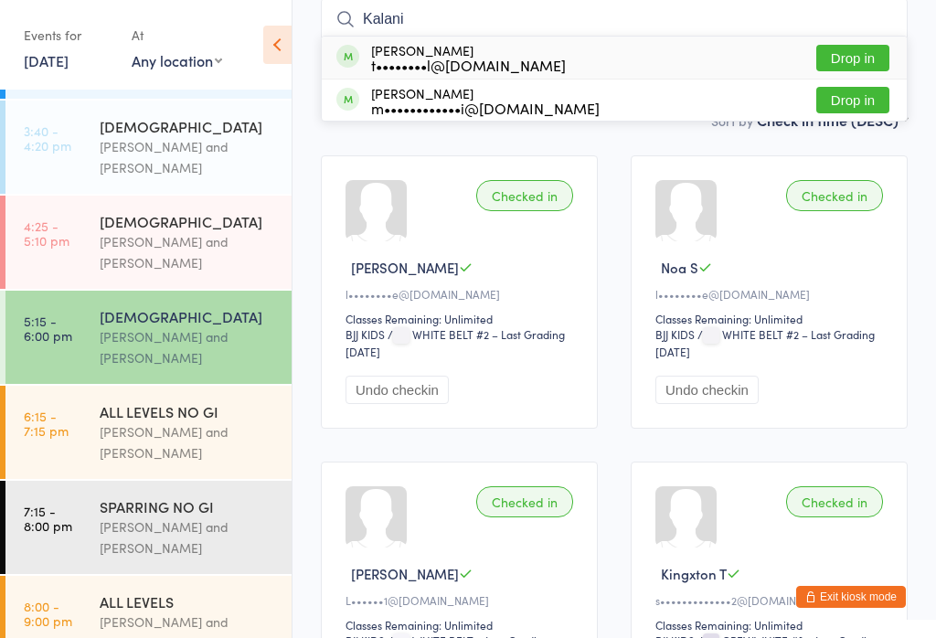
type input "Kalani"
click at [847, 58] on button "Drop in" at bounding box center [853, 58] width 73 height 27
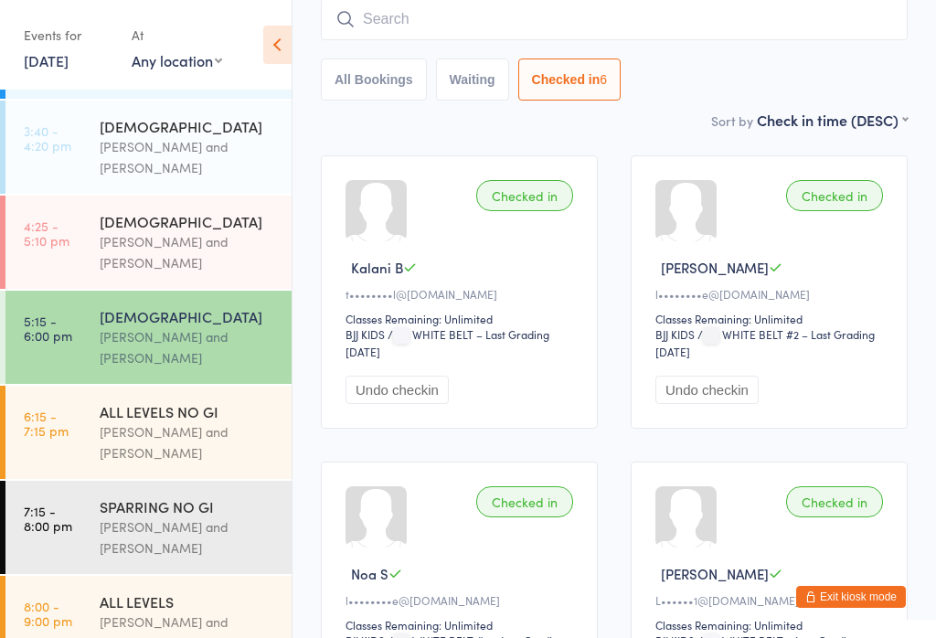
click at [51, 232] on time "4:25 - 5:10 pm" at bounding box center [47, 233] width 46 height 29
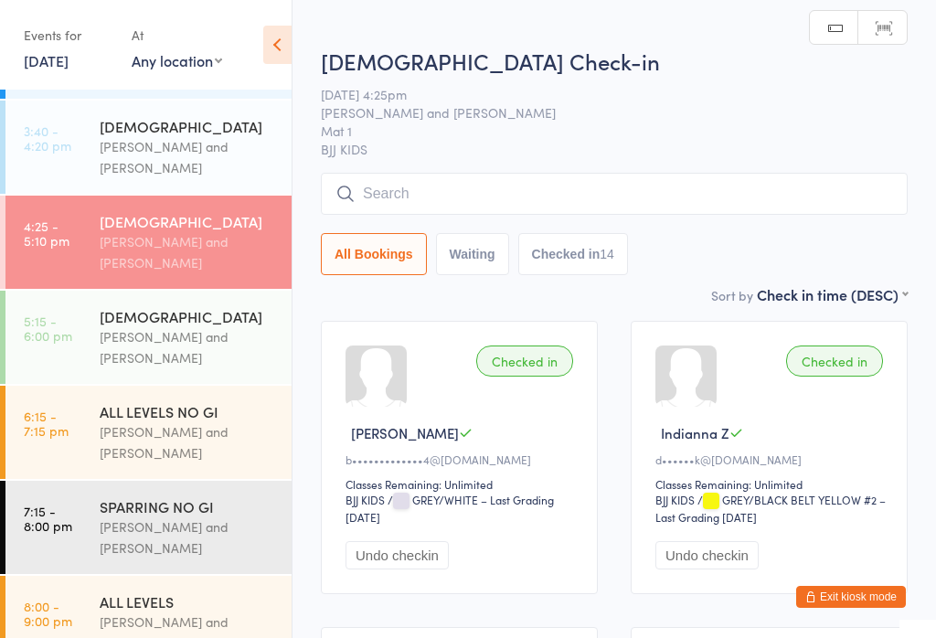
click at [59, 332] on time "5:15 - 6:00 pm" at bounding box center [48, 328] width 48 height 29
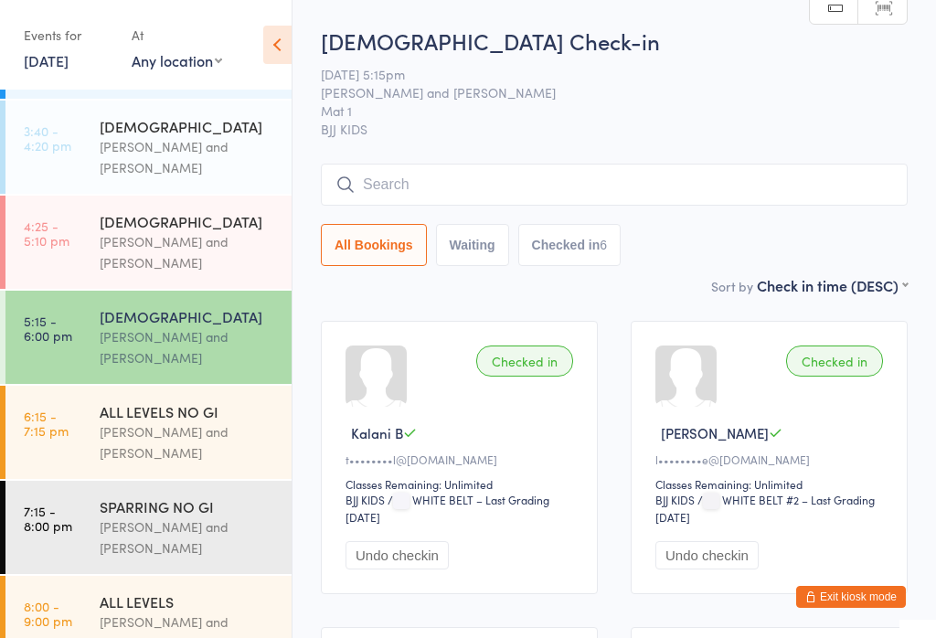
click at [373, 198] on input "search" at bounding box center [614, 185] width 587 height 42
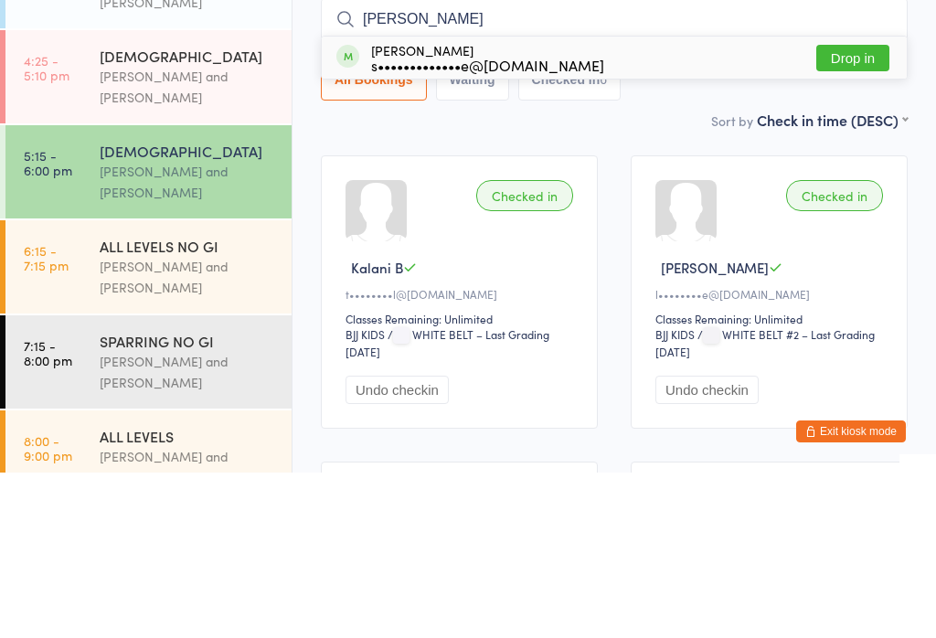
type input "Sohan"
click at [880, 210] on button "Drop in" at bounding box center [853, 223] width 73 height 27
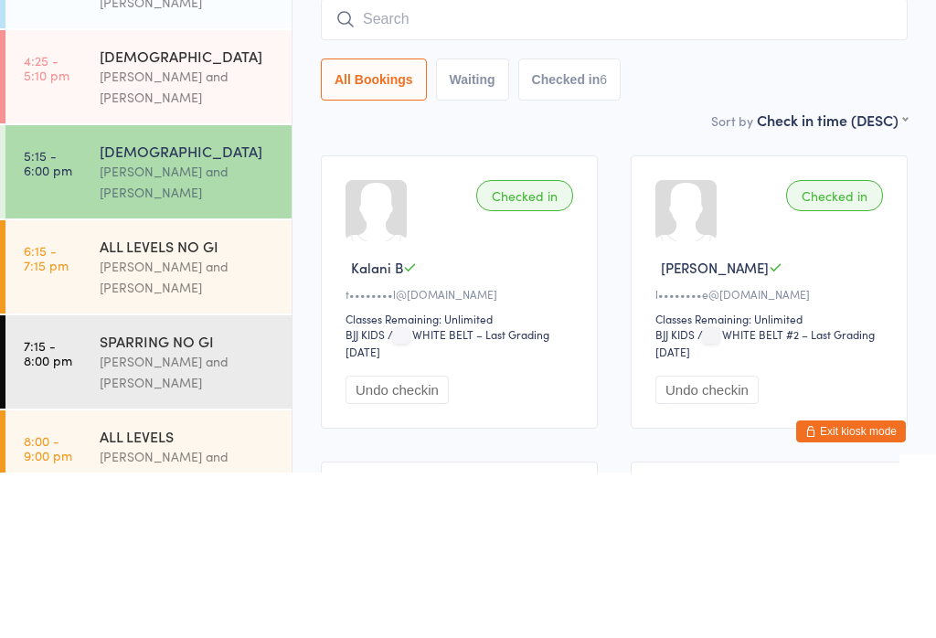
scroll to position [166, 0]
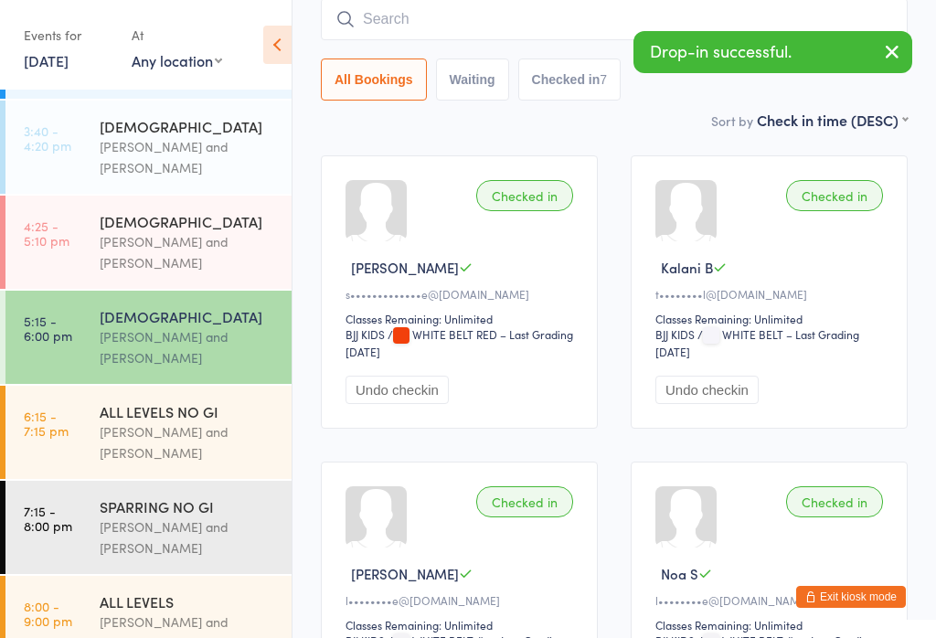
click at [880, 595] on button "Exit kiosk mode" at bounding box center [852, 597] width 110 height 22
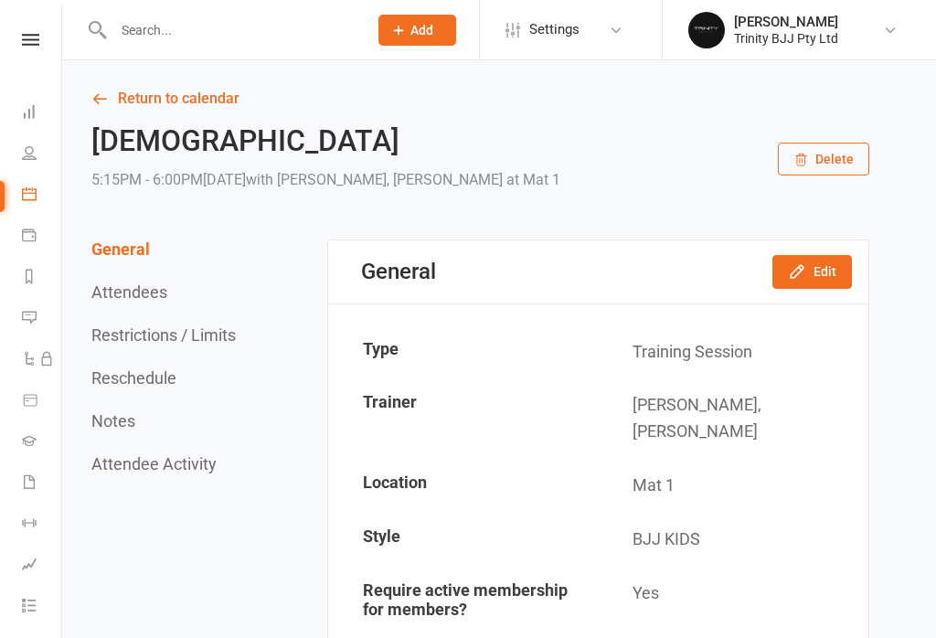
click at [247, 39] on input "text" at bounding box center [231, 30] width 247 height 26
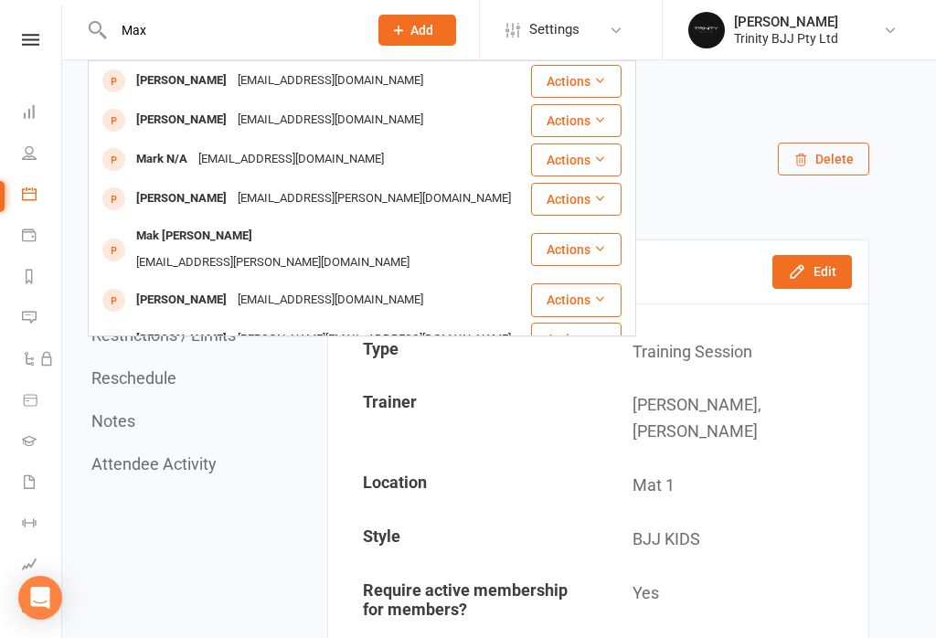
type input "Max"
click at [297, 76] on div "bennophillips@gmail.com" at bounding box center [330, 81] width 197 height 27
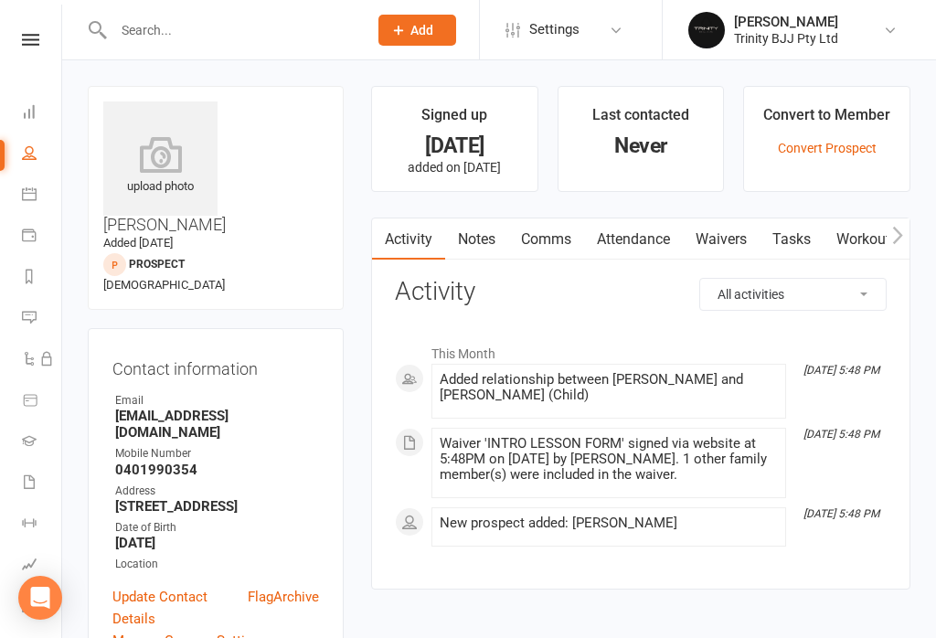
click at [734, 235] on link "Waivers" at bounding box center [721, 240] width 77 height 42
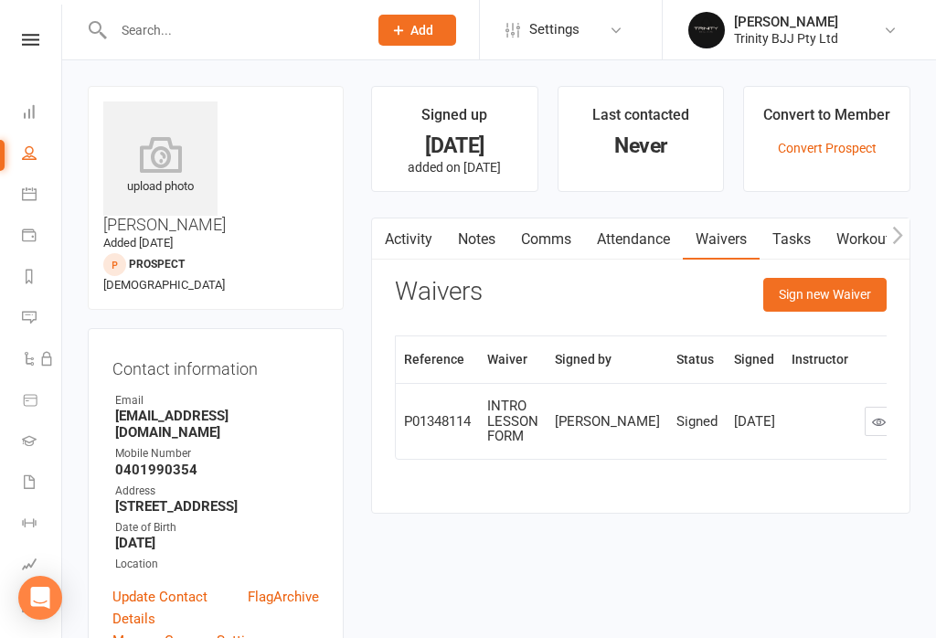
click at [816, 258] on link "Tasks" at bounding box center [792, 240] width 64 height 42
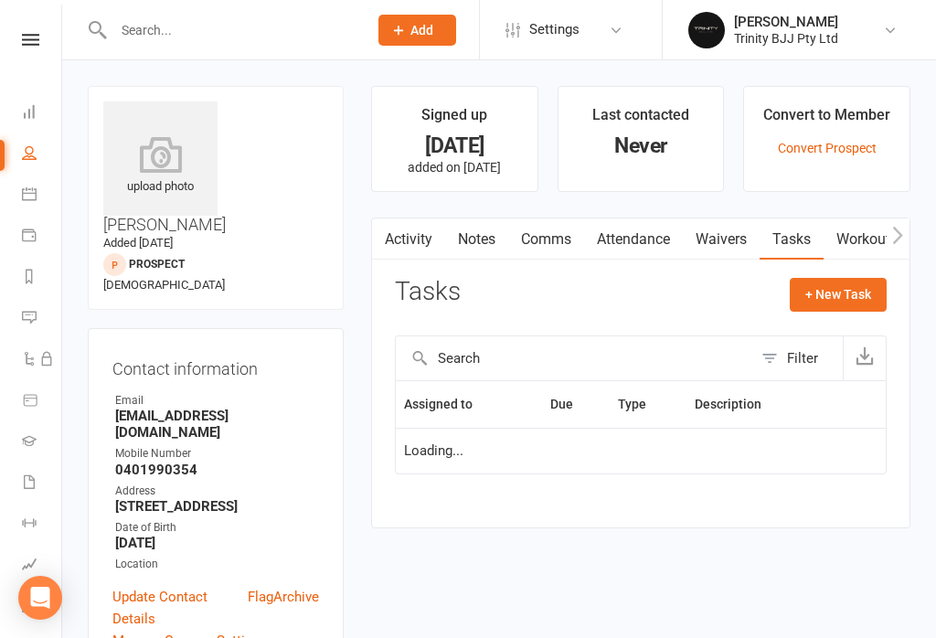
click at [860, 289] on button "+ New Task" at bounding box center [838, 294] width 97 height 33
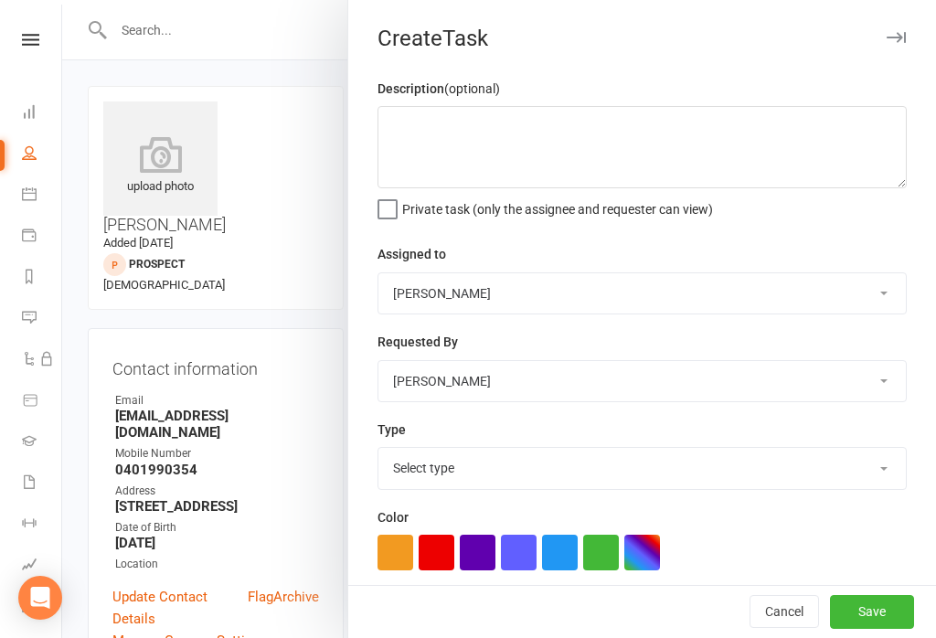
click at [789, 612] on button "Cancel" at bounding box center [785, 612] width 70 height 33
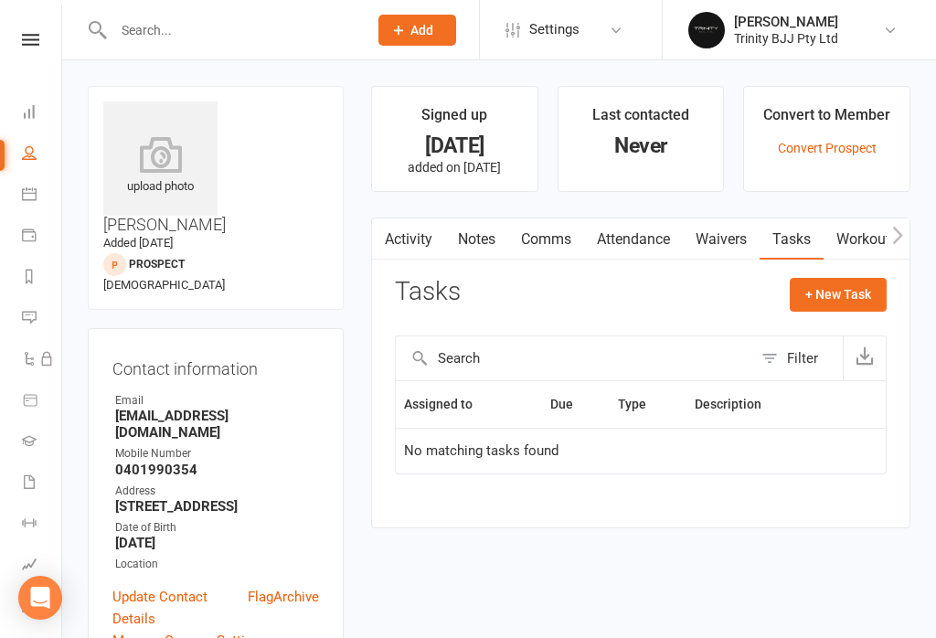
click at [742, 220] on link "Waivers" at bounding box center [721, 240] width 77 height 42
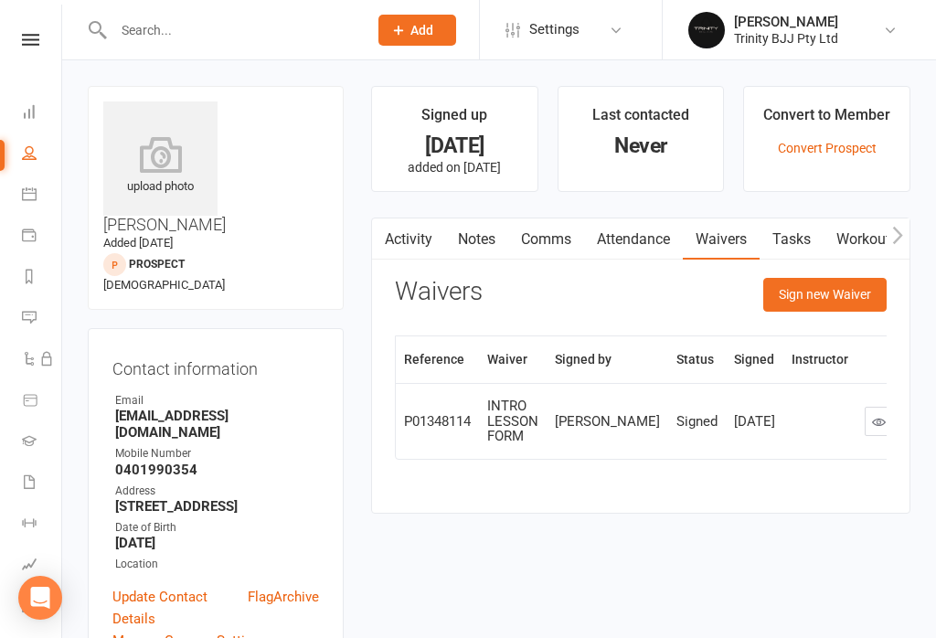
click at [840, 285] on button "Sign new Waiver" at bounding box center [825, 294] width 123 height 33
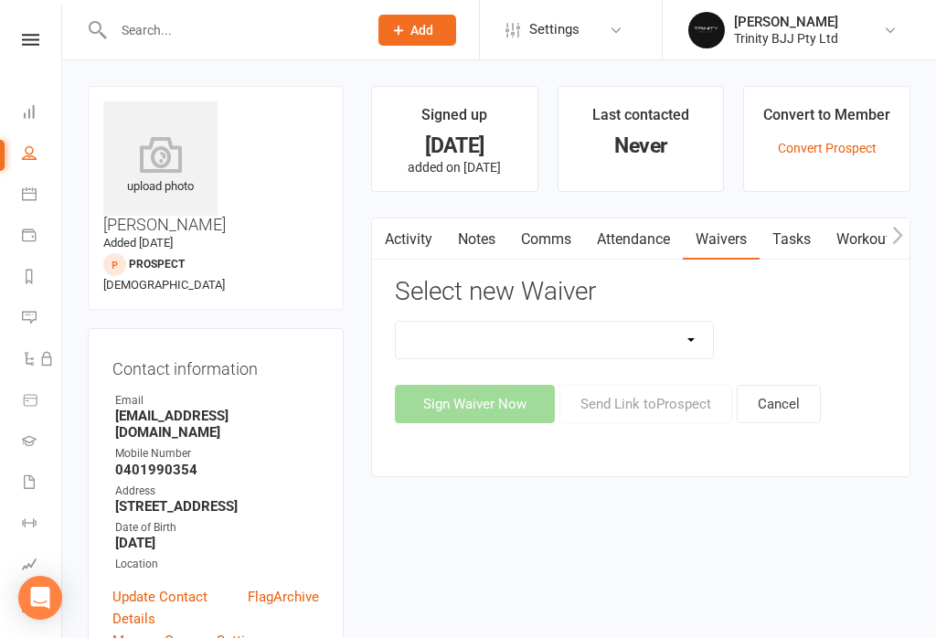
click at [648, 338] on select "INTRO LESSON FORM MEMBERSHIP AGREEMENT MEMBERSHIP AGREEMENT FOUNDATION Payment …" at bounding box center [554, 340] width 317 height 37
select select "11525"
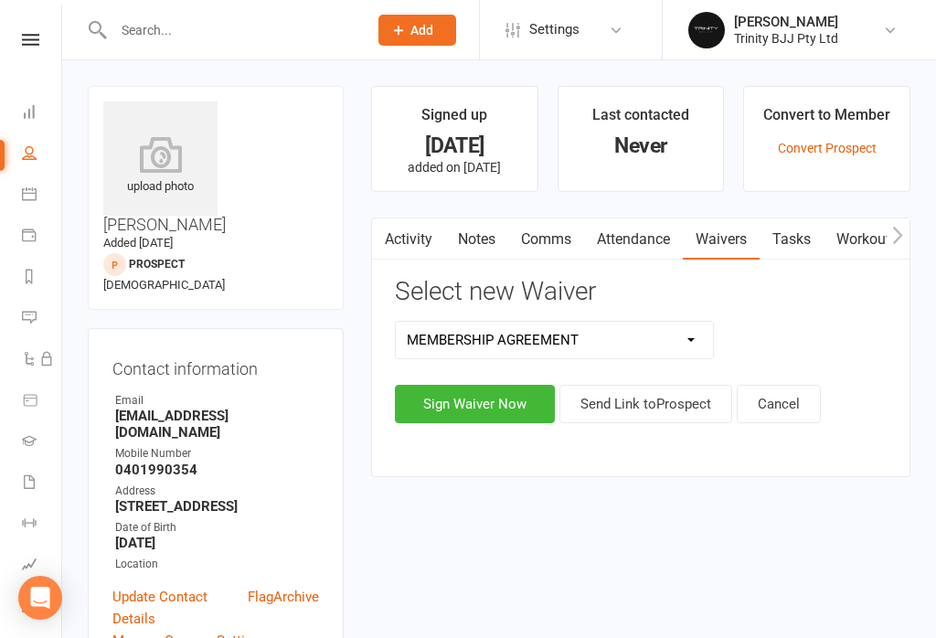
click at [478, 413] on button "Sign Waiver Now" at bounding box center [475, 404] width 160 height 38
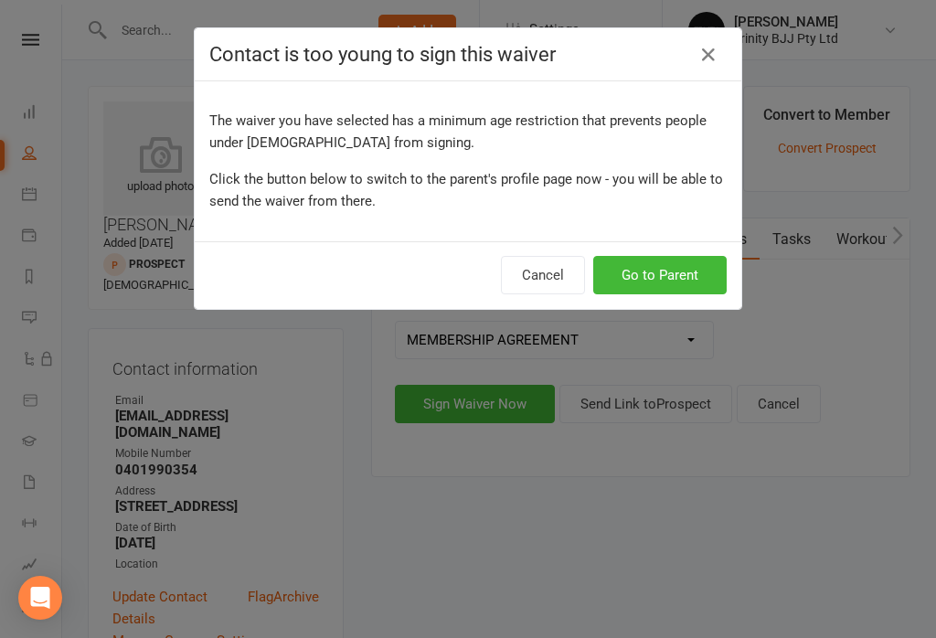
click at [681, 290] on button "Go to Parent" at bounding box center [661, 275] width 134 height 38
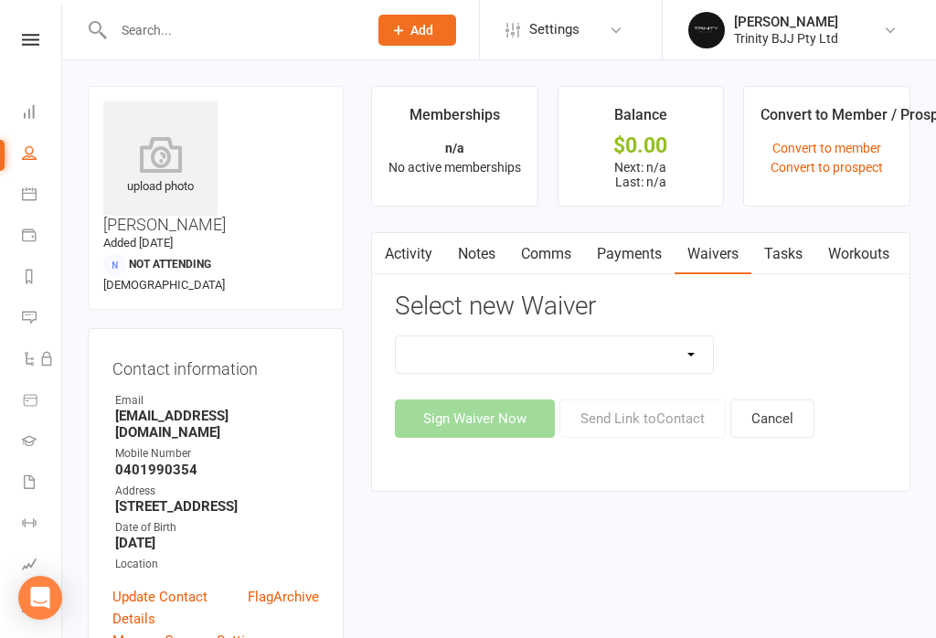
click at [637, 353] on select "INTRO LESSON FORM MEMBERSHIP AGREEMENT MEMBERSHIP AGREEMENT FOUNDATION Payment …" at bounding box center [554, 355] width 317 height 37
select select "11525"
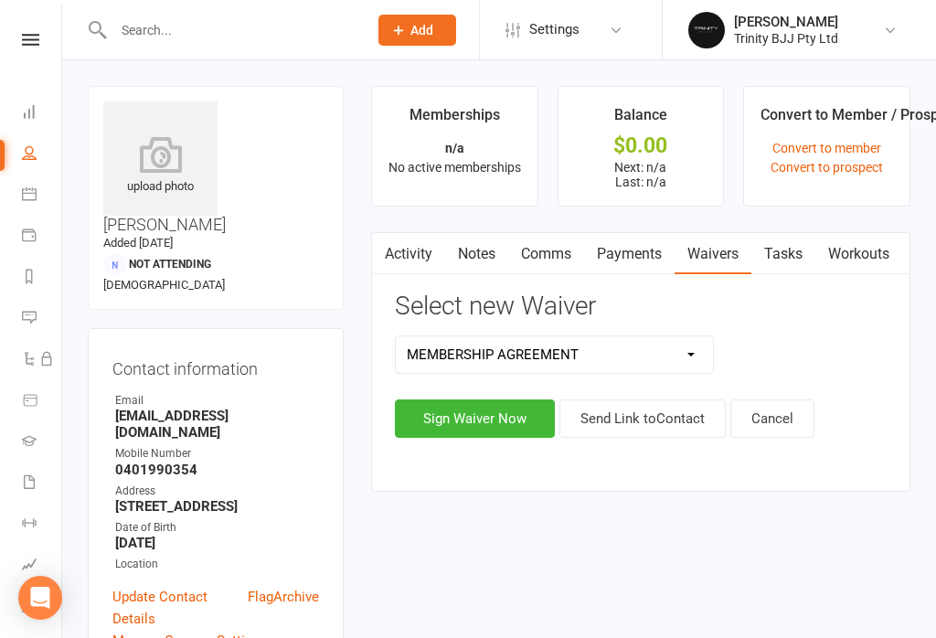
click at [507, 413] on button "Sign Waiver Now" at bounding box center [475, 419] width 160 height 38
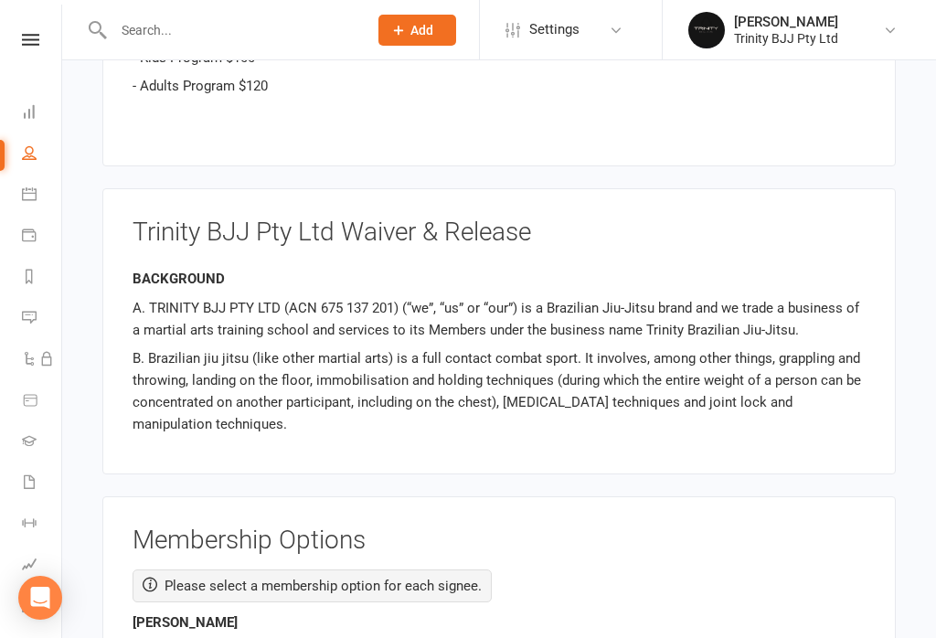
scroll to position [2461, 0]
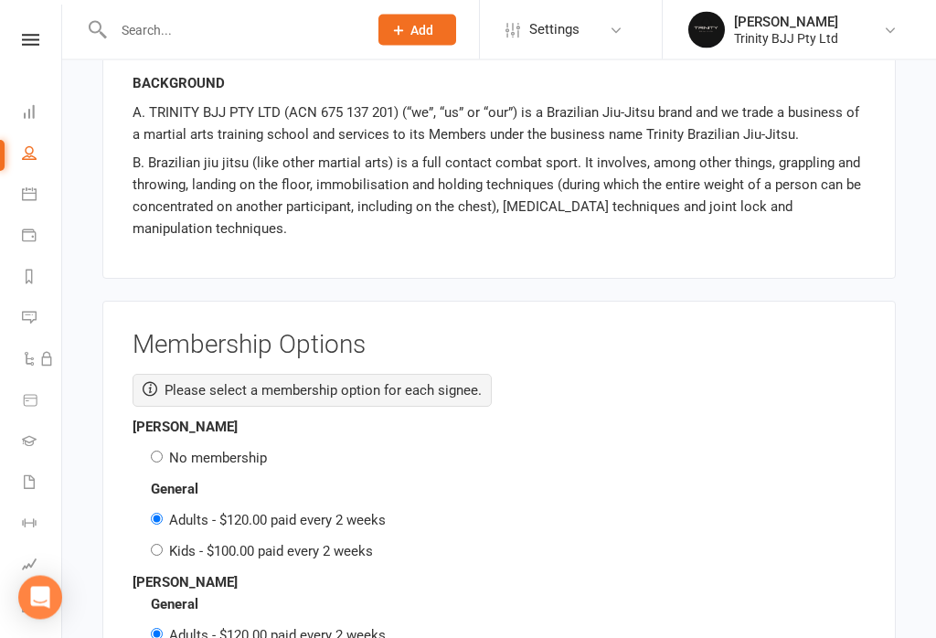
click at [163, 452] on input "No membership" at bounding box center [157, 458] width 12 height 12
radio input "true"
radio input "false"
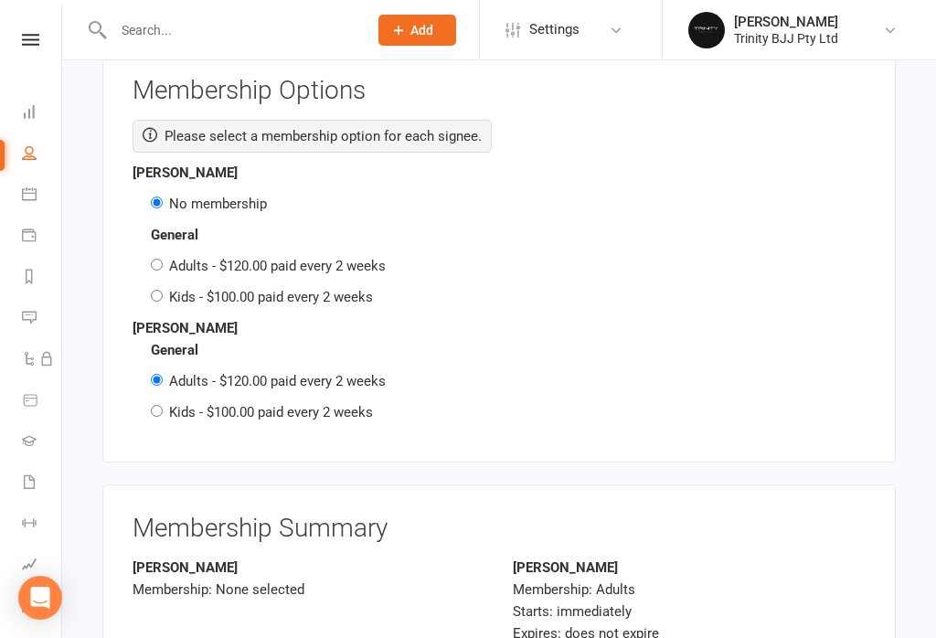
click at [154, 405] on input "Kids - $100.00 paid every 2 weeks" at bounding box center [157, 411] width 12 height 12
radio input "true"
radio input "false"
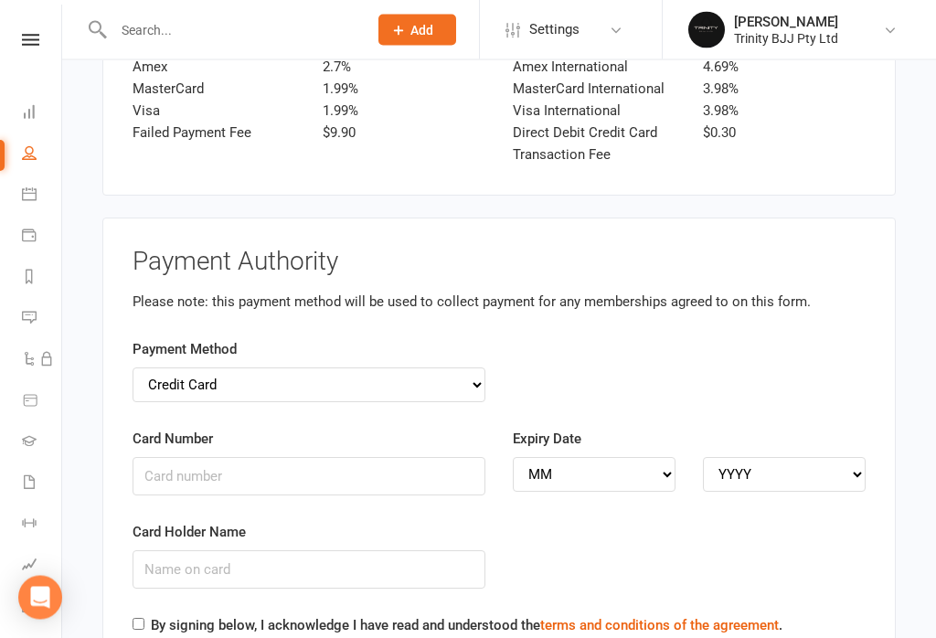
scroll to position [3494, 0]
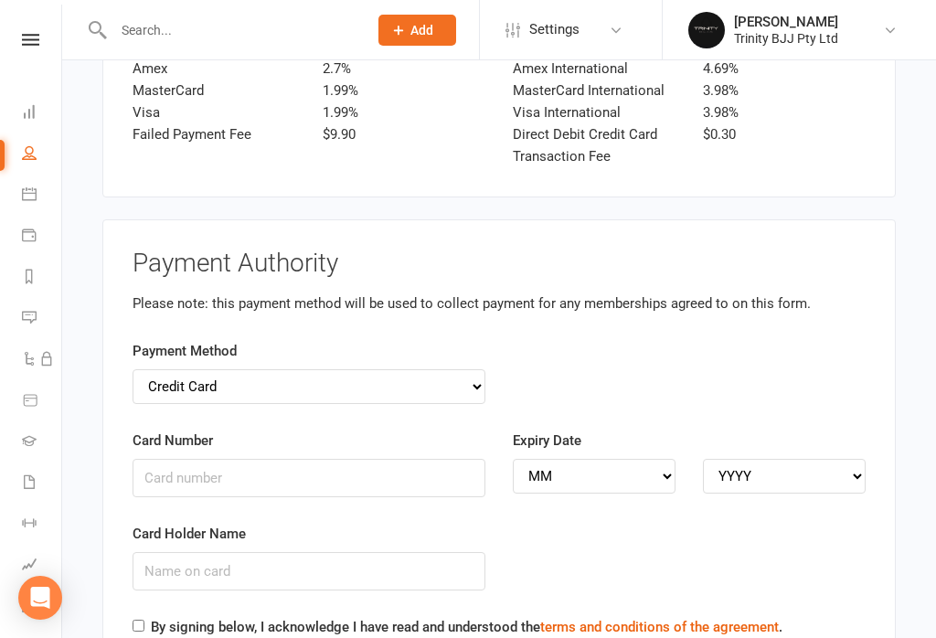
click at [265, 430] on div "Card Number" at bounding box center [309, 464] width 353 height 68
click at [166, 459] on input "Card Number" at bounding box center [309, 478] width 353 height 38
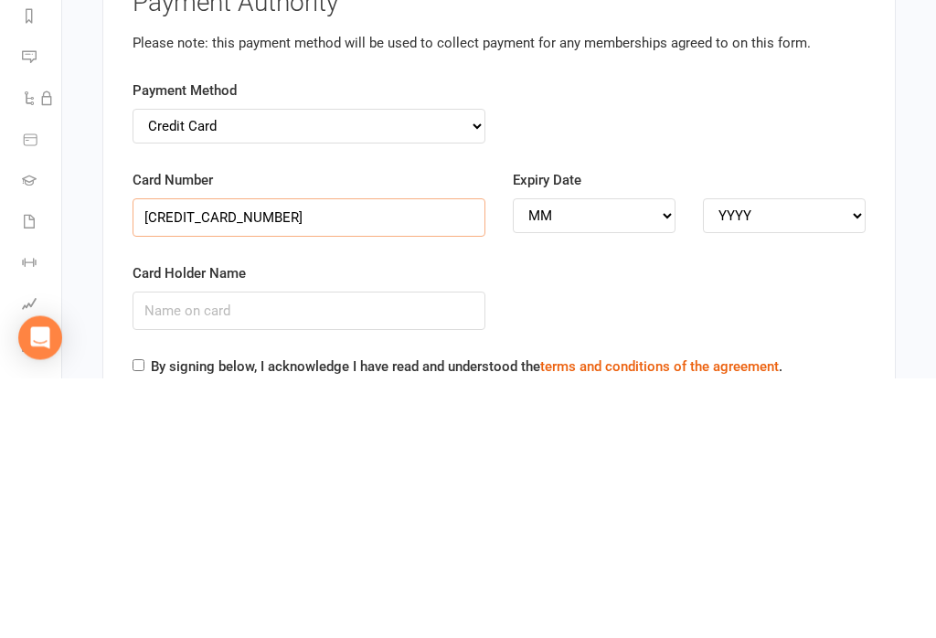
type input "4557016850134375"
click at [304, 552] on input "Card Holder Name" at bounding box center [309, 571] width 353 height 38
type input "Ben Phillips"
click at [657, 459] on select "MM 01 02 03 04 05 06 07 08 09 10 11 12" at bounding box center [594, 476] width 163 height 35
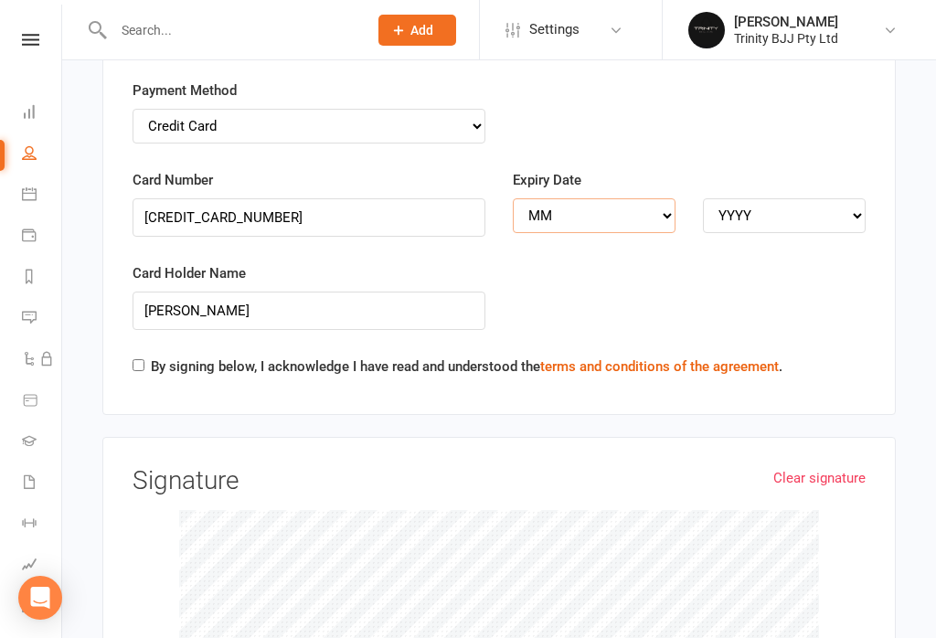
select select "11"
click at [769, 198] on select "YYYY 2025 2026 2027 2028 2029 2030 2031 2032 2033 2034" at bounding box center [784, 215] width 163 height 35
select select "2026"
click at [144, 359] on input "By signing below, I acknowledge I have read and understood the terms and condit…" at bounding box center [139, 365] width 12 height 12
checkbox input "true"
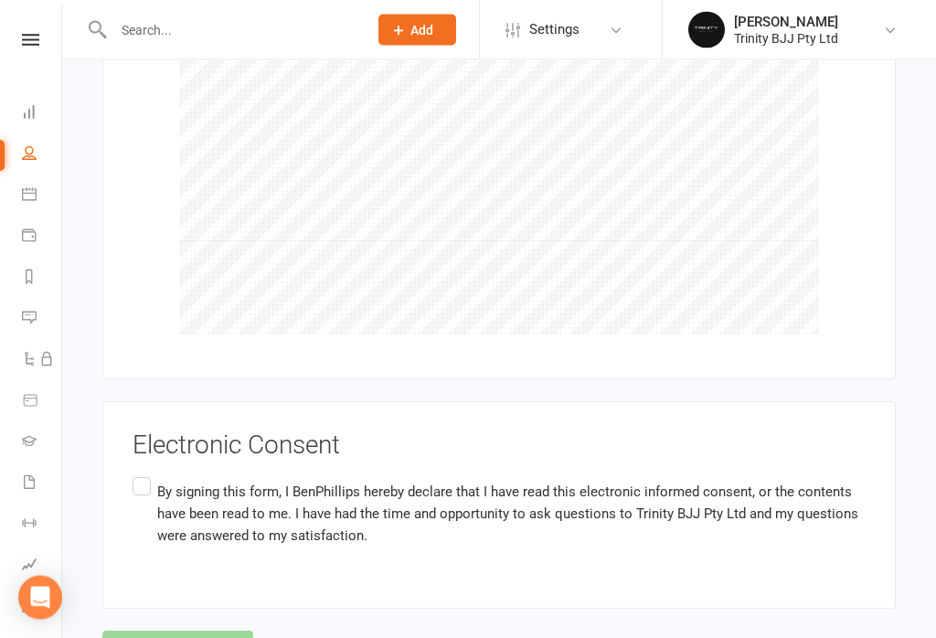
scroll to position [4207, 0]
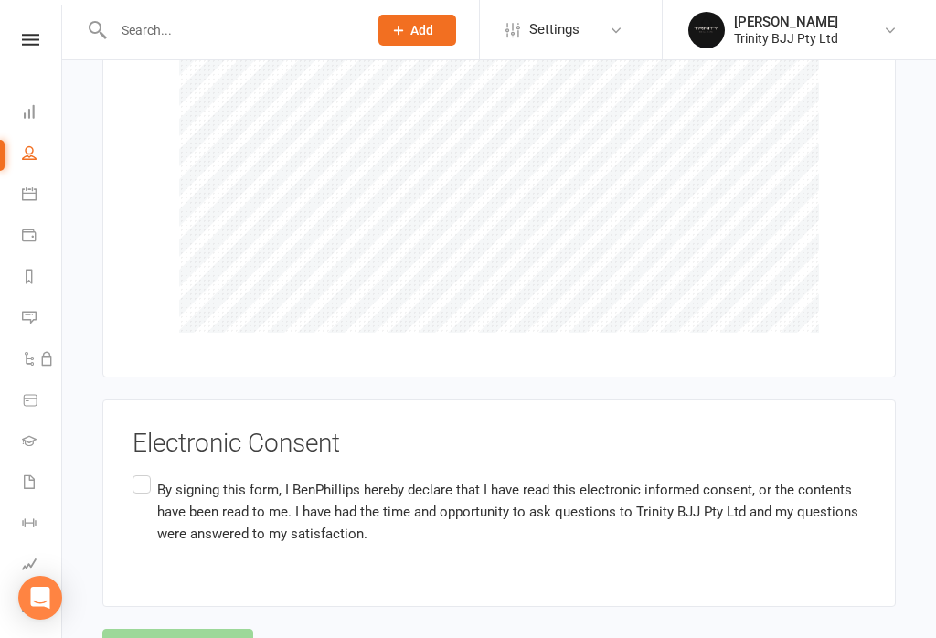
click at [137, 472] on label "By signing this form, I BenPhillips hereby declare that I have read this electr…" at bounding box center [499, 512] width 733 height 80
click at [137, 472] on input "By signing this form, I BenPhillips hereby declare that I have read this electr…" at bounding box center [139, 472] width 12 height 0
click at [197, 629] on button "Agree & Submit" at bounding box center [177, 648] width 151 height 38
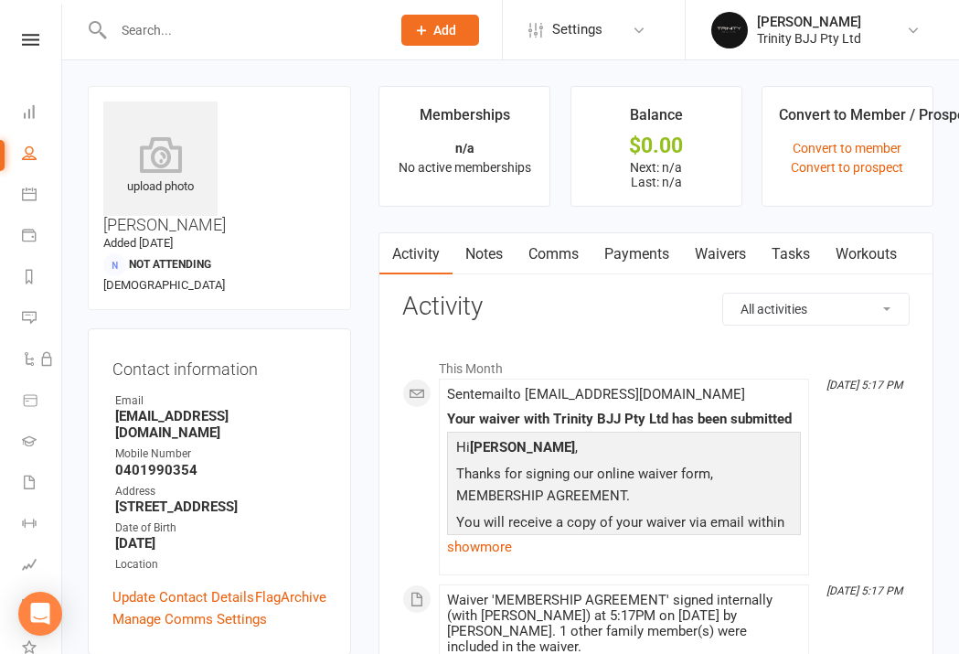
click at [25, 95] on link "Dashboard" at bounding box center [42, 113] width 41 height 41
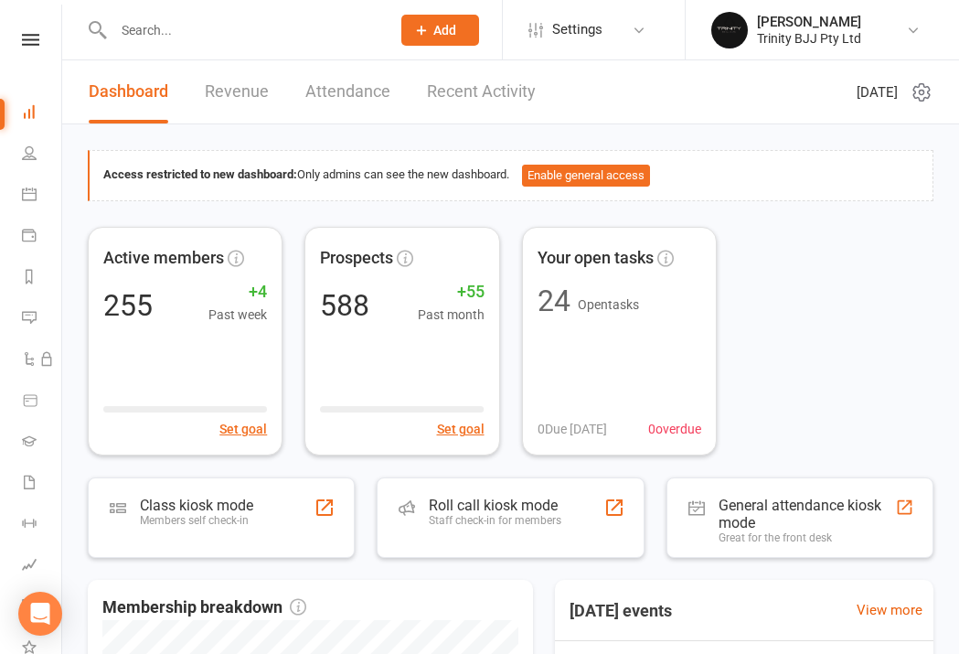
click at [313, 503] on div "Class kiosk mode Members self check-in" at bounding box center [221, 517] width 267 height 80
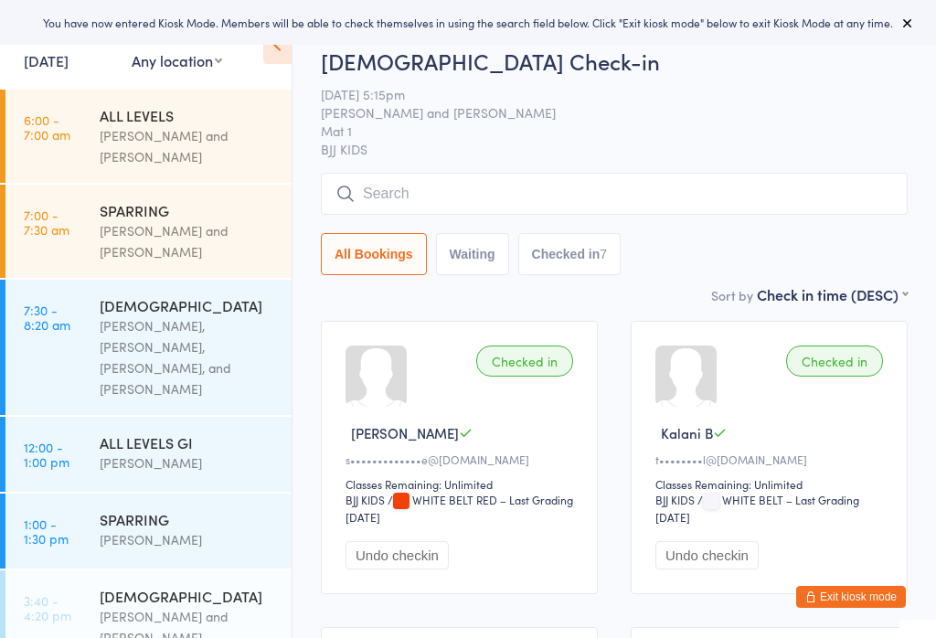
click at [522, 192] on input "search" at bounding box center [614, 194] width 587 height 42
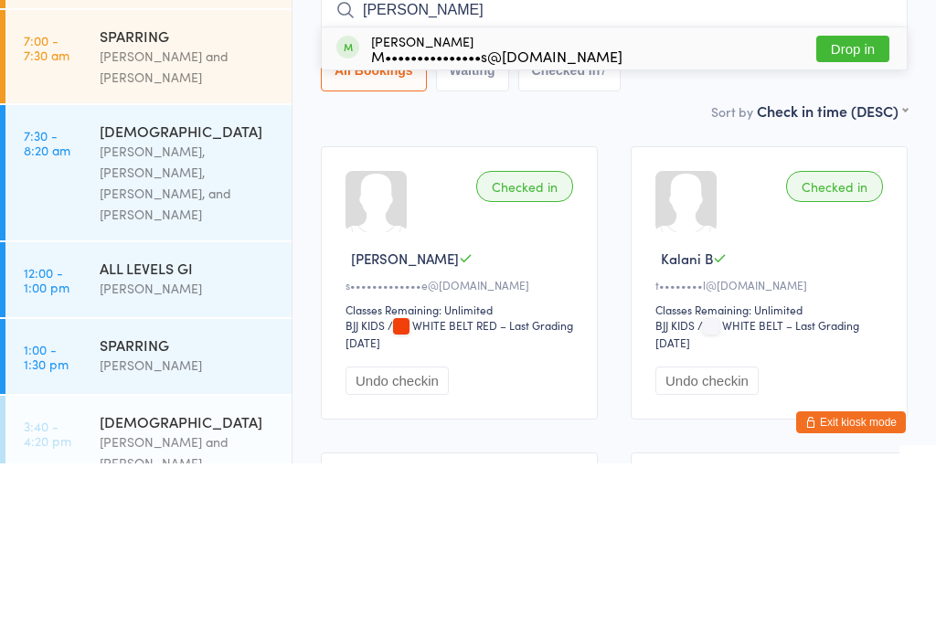
type input "[PERSON_NAME]"
click at [868, 210] on button "Drop in" at bounding box center [853, 223] width 73 height 27
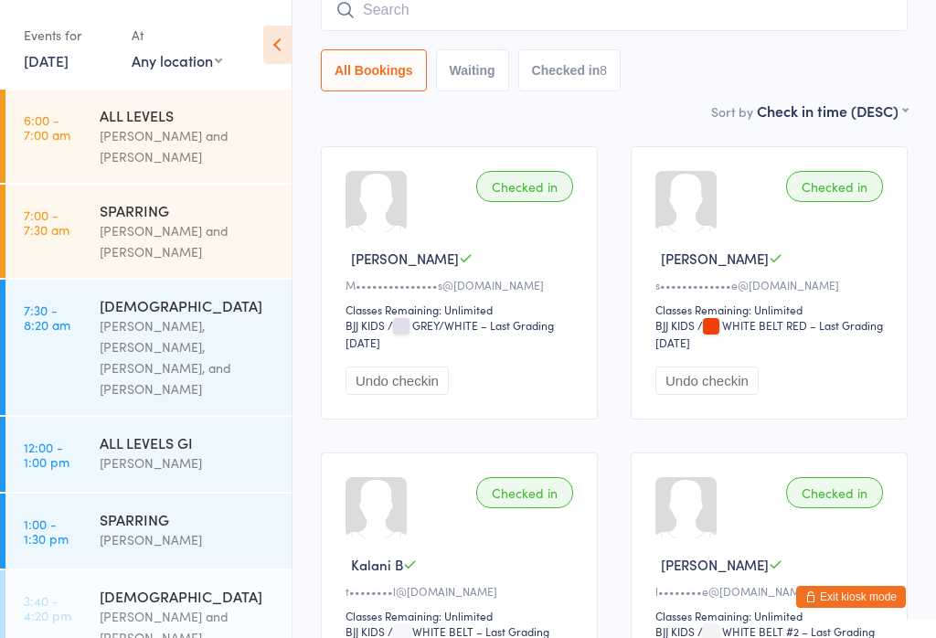
click at [484, 4] on input "search" at bounding box center [614, 10] width 587 height 42
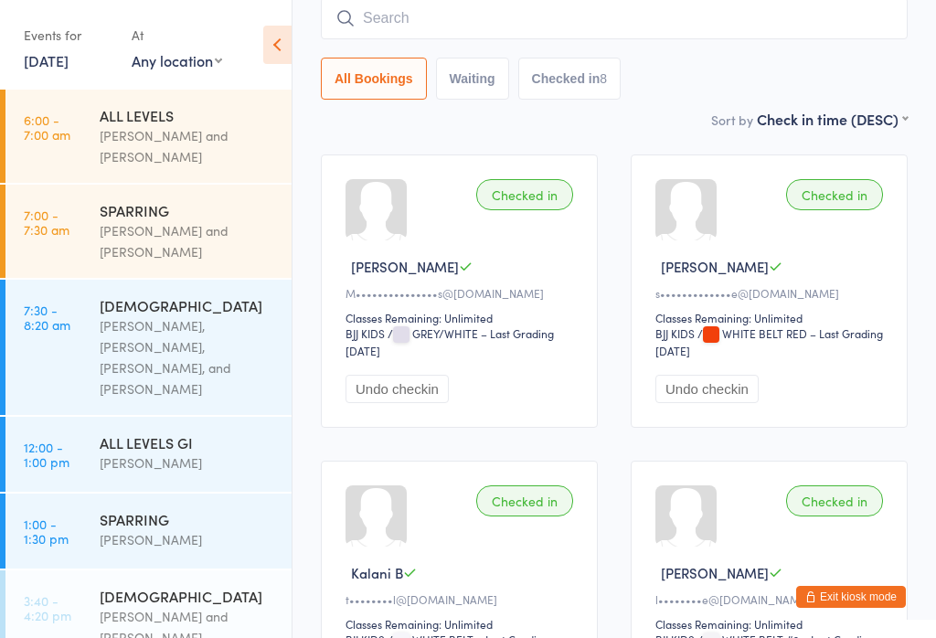
scroll to position [166, 0]
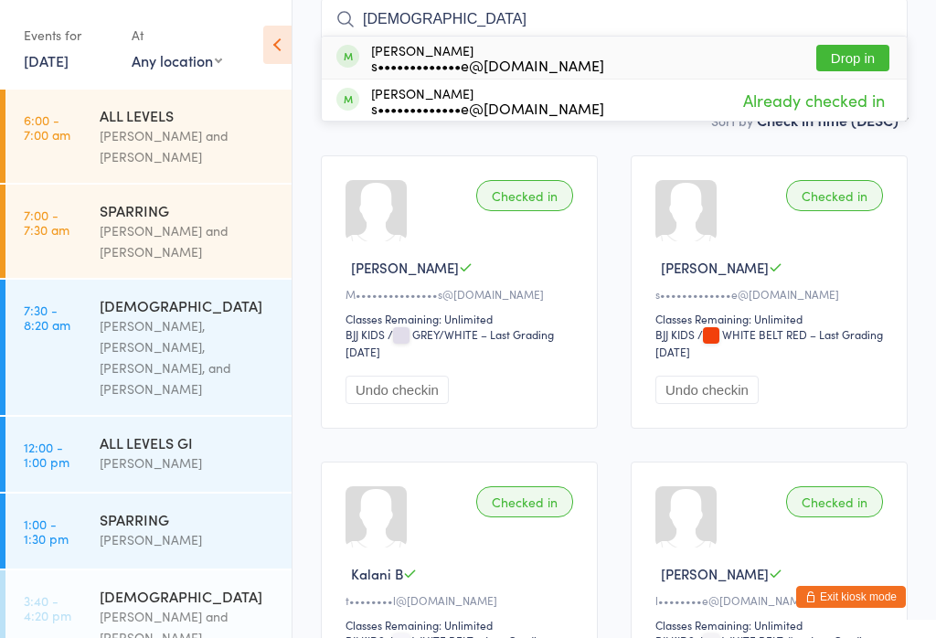
type input "Vedje"
click at [847, 49] on button "Drop in" at bounding box center [853, 58] width 73 height 27
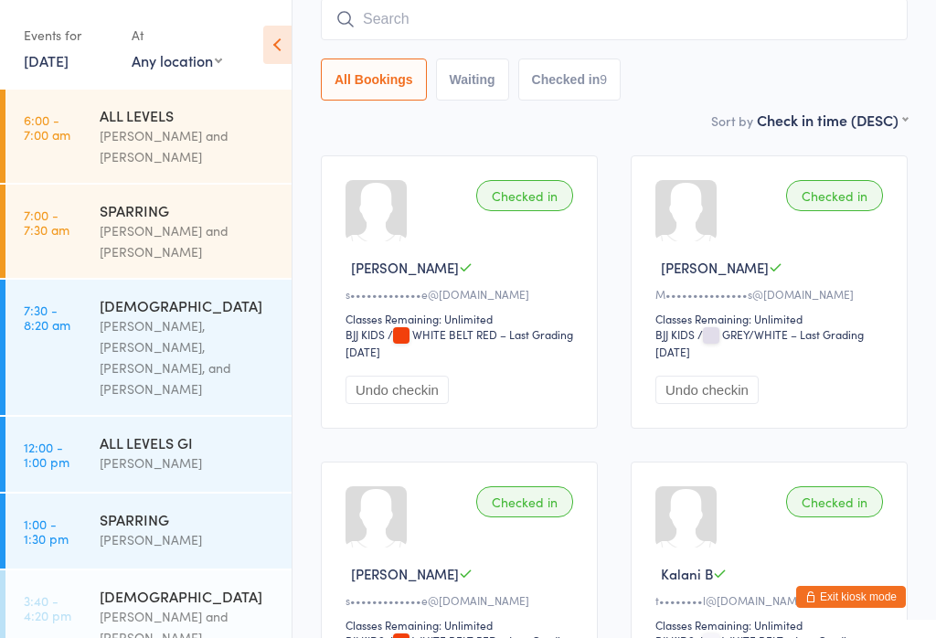
click at [628, 27] on input "search" at bounding box center [614, 19] width 587 height 42
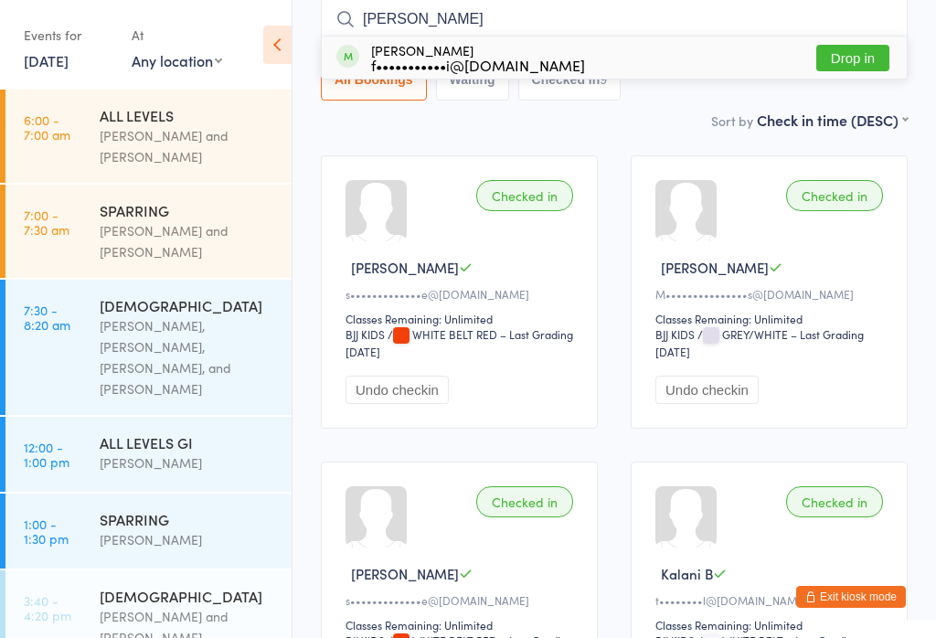
type input "Terry"
click at [872, 55] on button "Drop in" at bounding box center [853, 58] width 73 height 27
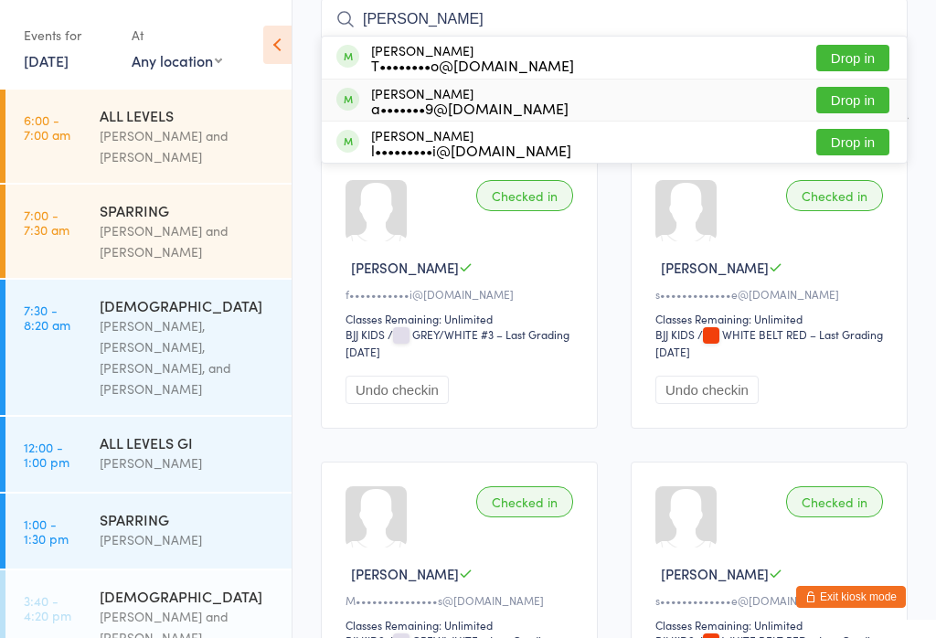
type input "thom"
click at [551, 102] on div "Thomas Junqueira a•••••••9@hotmail.com Drop in" at bounding box center [614, 100] width 585 height 41
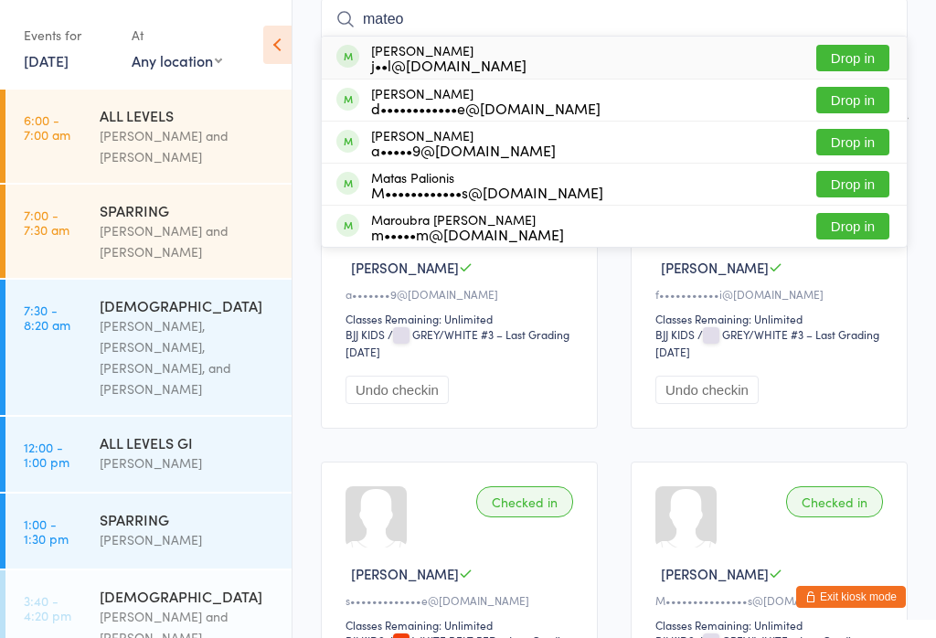
type input "mateo"
click at [868, 60] on button "Drop in" at bounding box center [853, 58] width 73 height 27
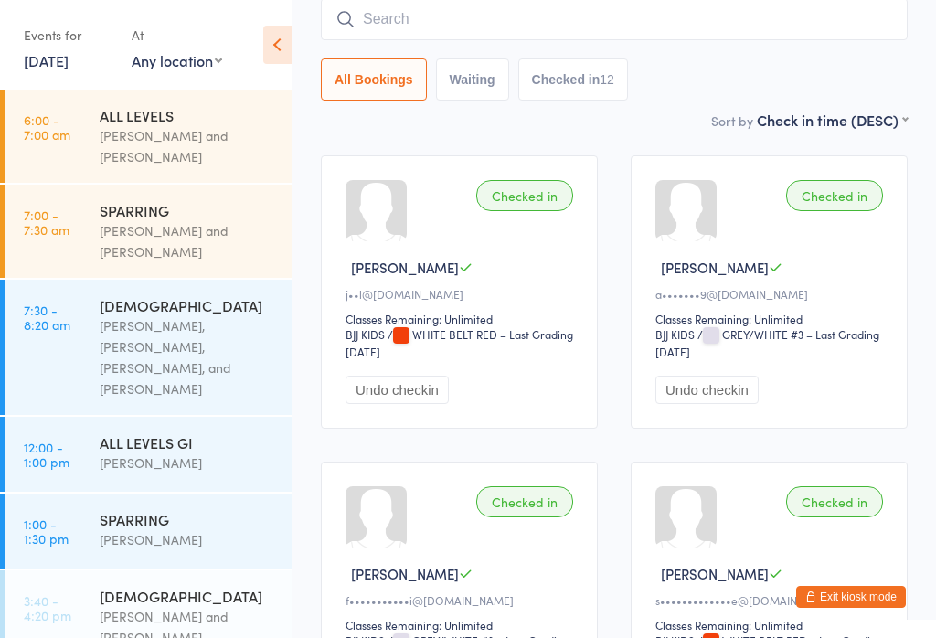
click at [875, 606] on button "Exit kiosk mode" at bounding box center [852, 597] width 110 height 22
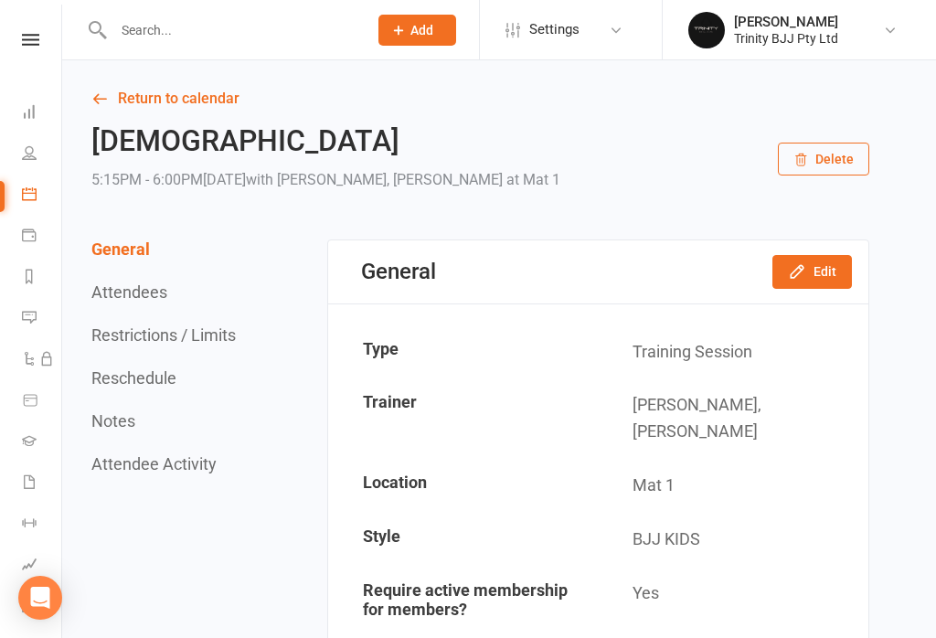
click at [18, 447] on li "Gradings" at bounding box center [30, 442] width 61 height 41
click at [16, 438] on li "Gradings" at bounding box center [30, 442] width 61 height 41
click at [33, 440] on icon at bounding box center [29, 440] width 15 height 15
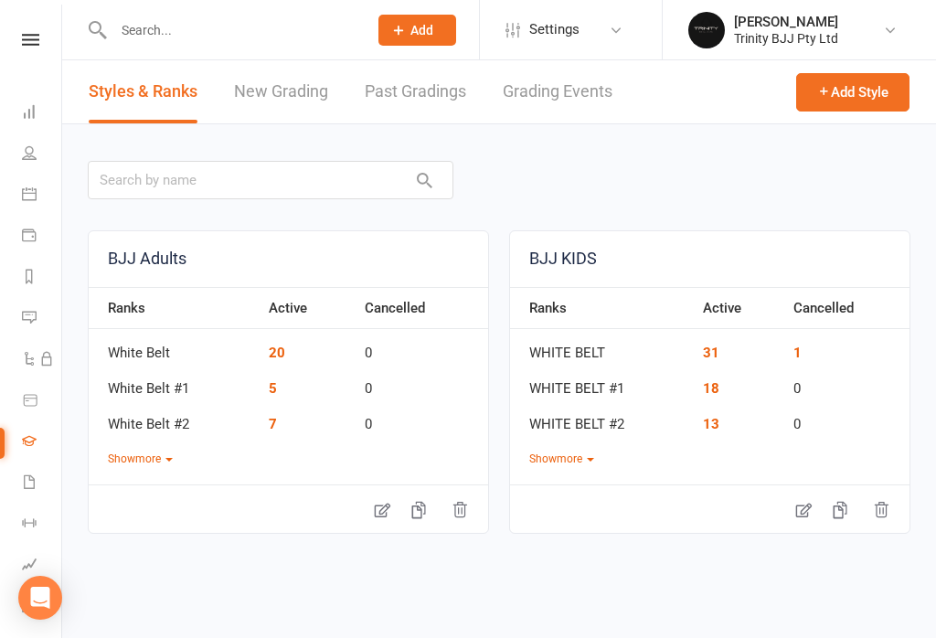
click at [281, 95] on link "New Grading" at bounding box center [281, 91] width 94 height 63
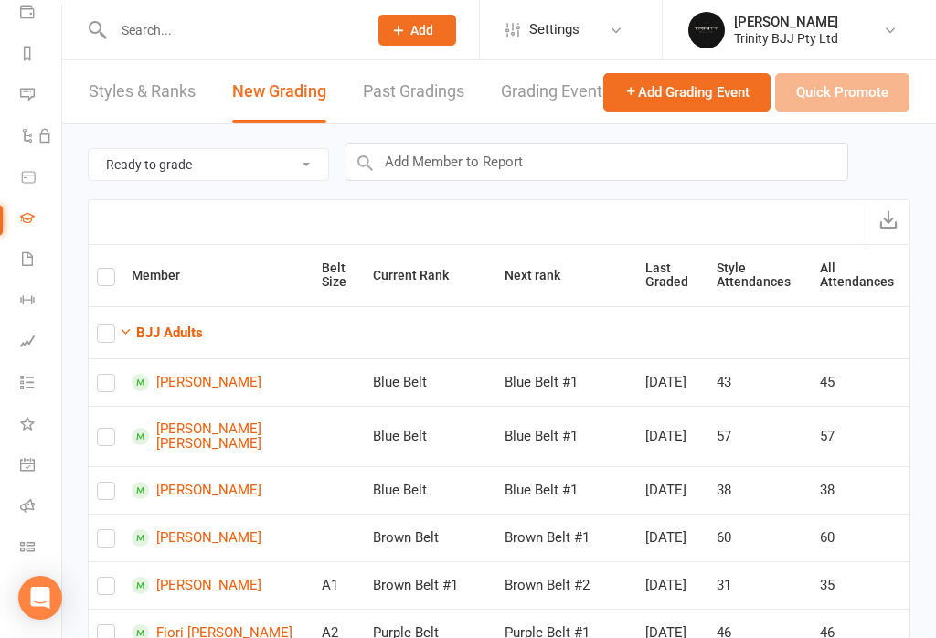
scroll to position [223, 2]
click at [21, 538] on link "Class check-in" at bounding box center [40, 549] width 41 height 41
